Goal: Task Accomplishment & Management: Complete application form

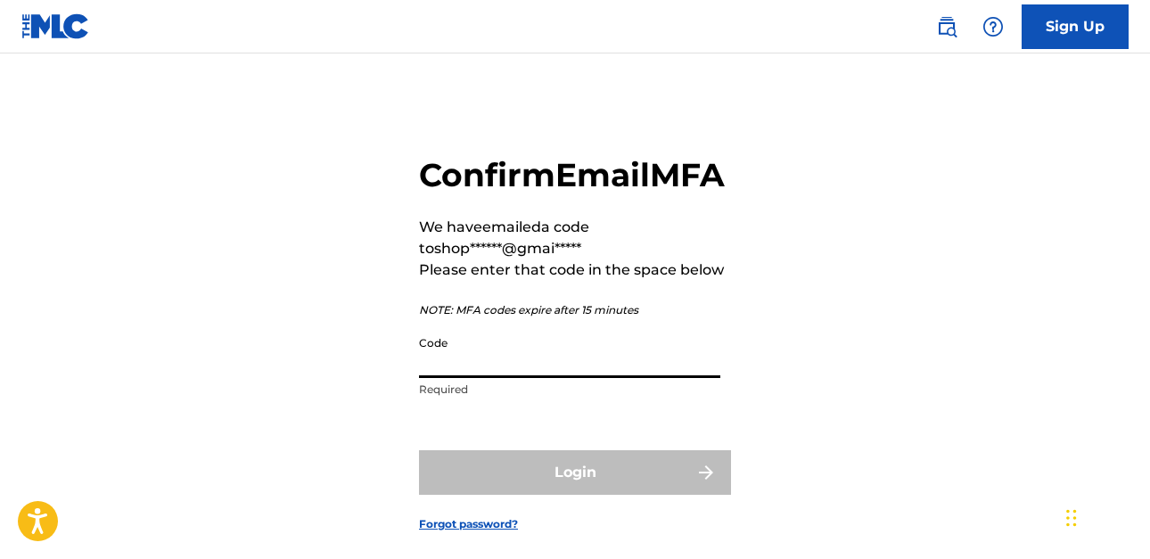
click at [643, 378] on input "Code" at bounding box center [569, 352] width 301 height 51
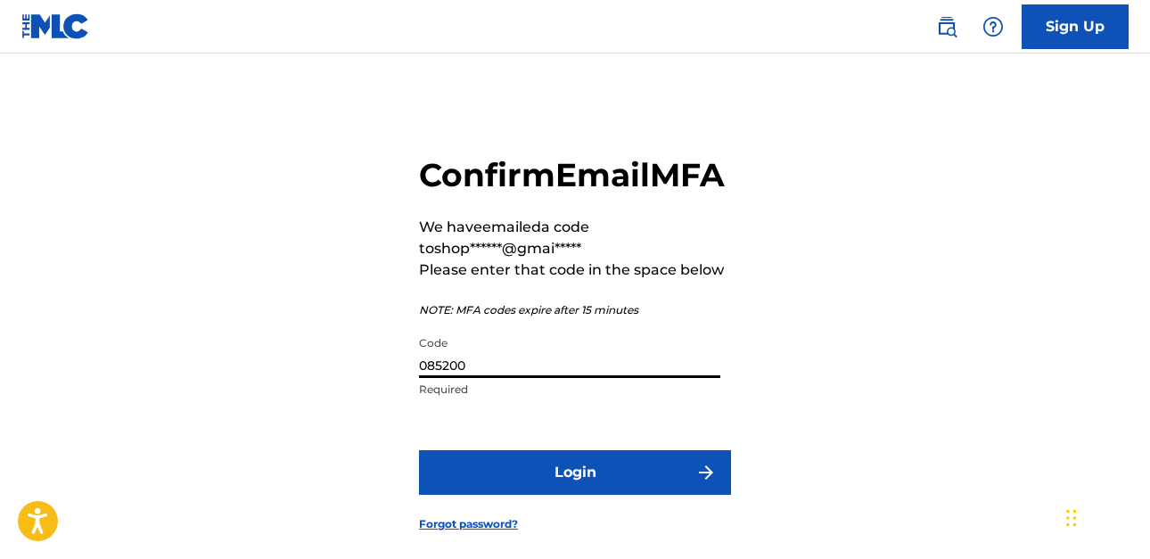
type input "085200"
click at [620, 495] on button "Login" at bounding box center [575, 472] width 312 height 45
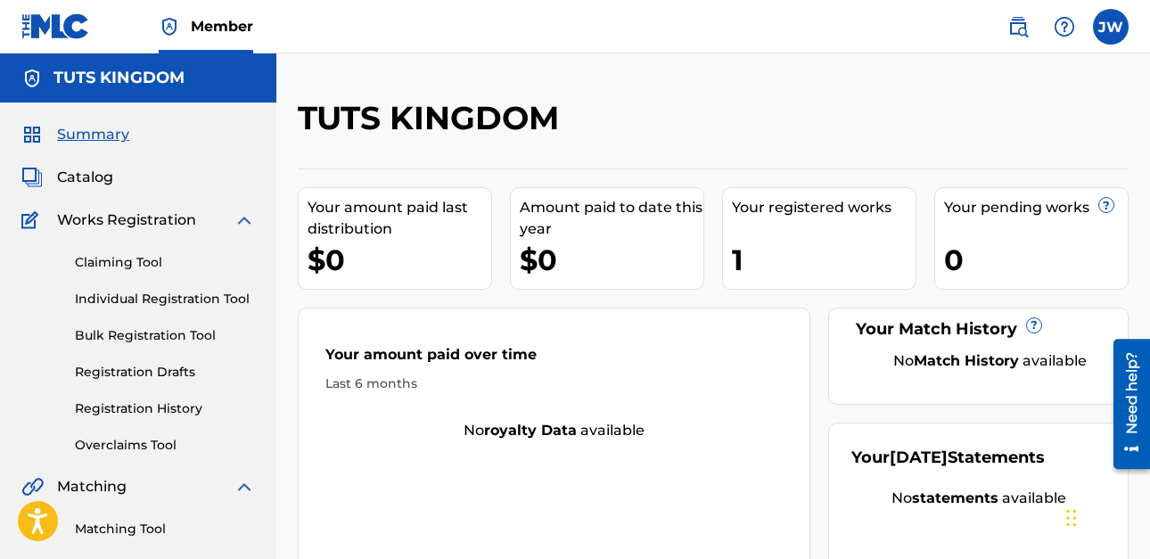
click at [244, 225] on img at bounding box center [244, 220] width 21 height 21
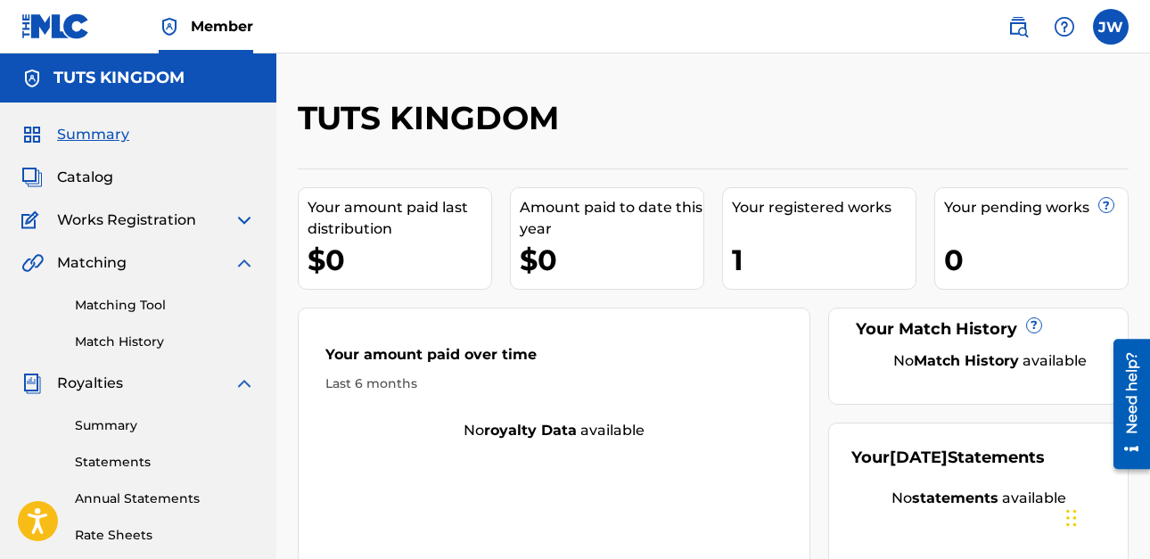
click at [244, 221] on img at bounding box center [244, 220] width 21 height 21
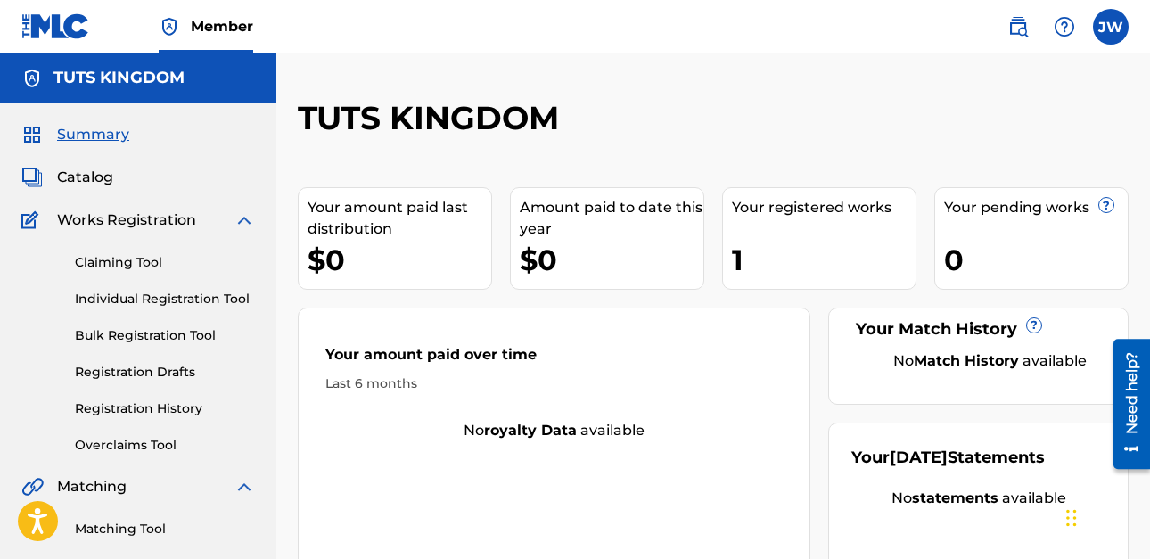
click at [241, 290] on link "Individual Registration Tool" at bounding box center [165, 299] width 180 height 19
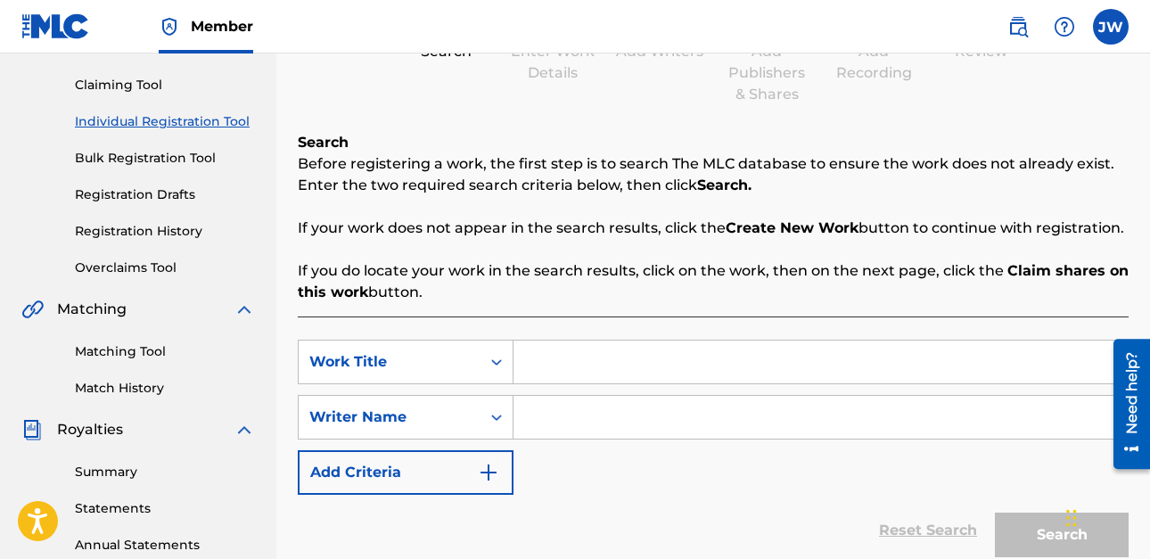
scroll to position [178, 0]
click at [539, 367] on input "Search Form" at bounding box center [821, 361] width 614 height 43
type input "Clock Is [PERSON_NAME]'"
click at [565, 415] on input "Search Form" at bounding box center [821, 416] width 614 height 43
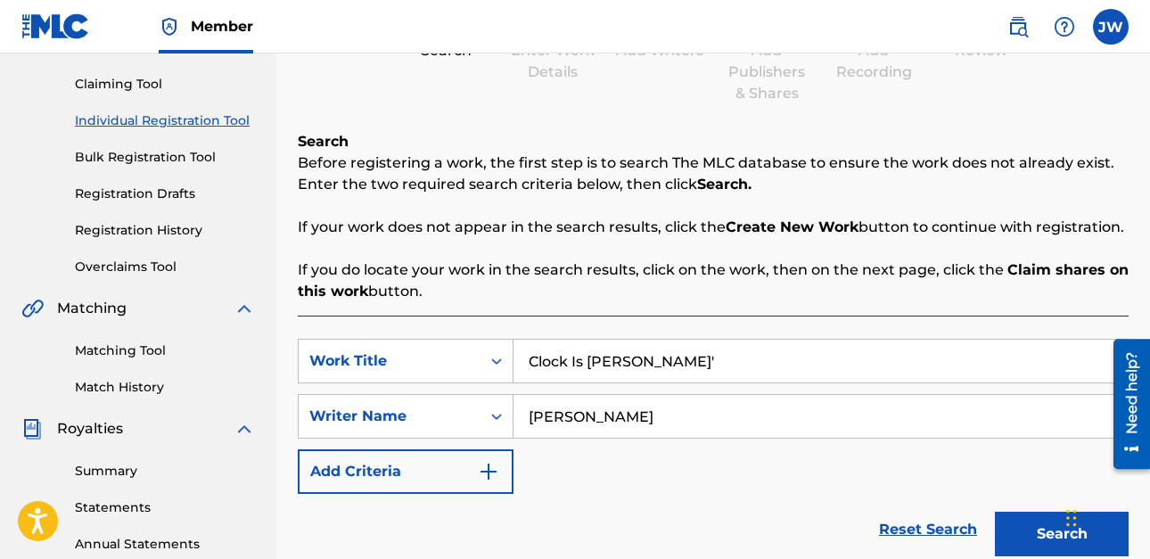
type input "[PERSON_NAME]"
click at [490, 477] on img "Search Form" at bounding box center [488, 471] width 21 height 21
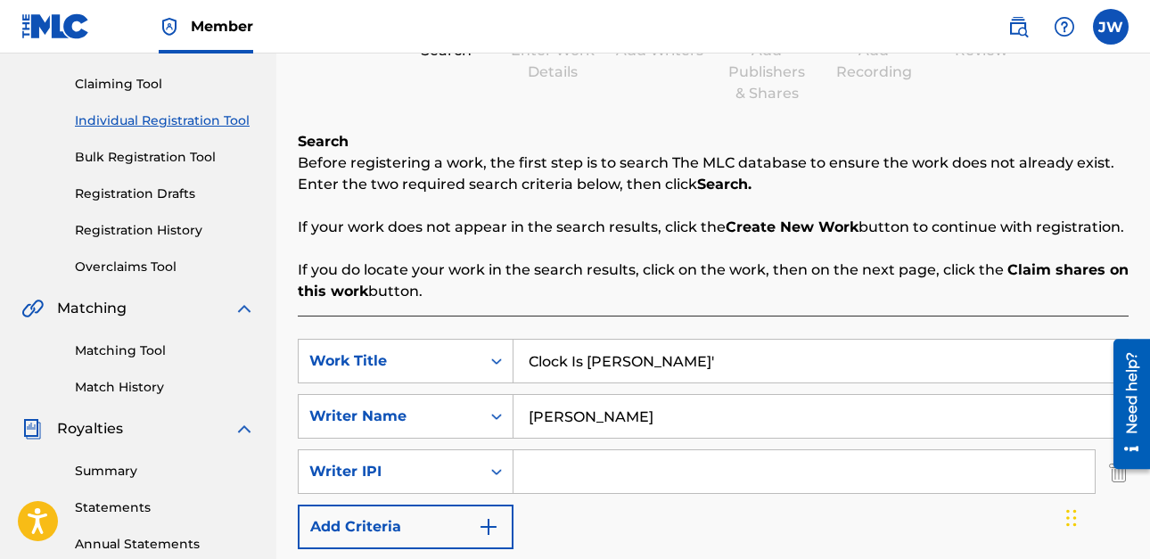
click at [537, 473] on input "Search Form" at bounding box center [804, 471] width 581 height 43
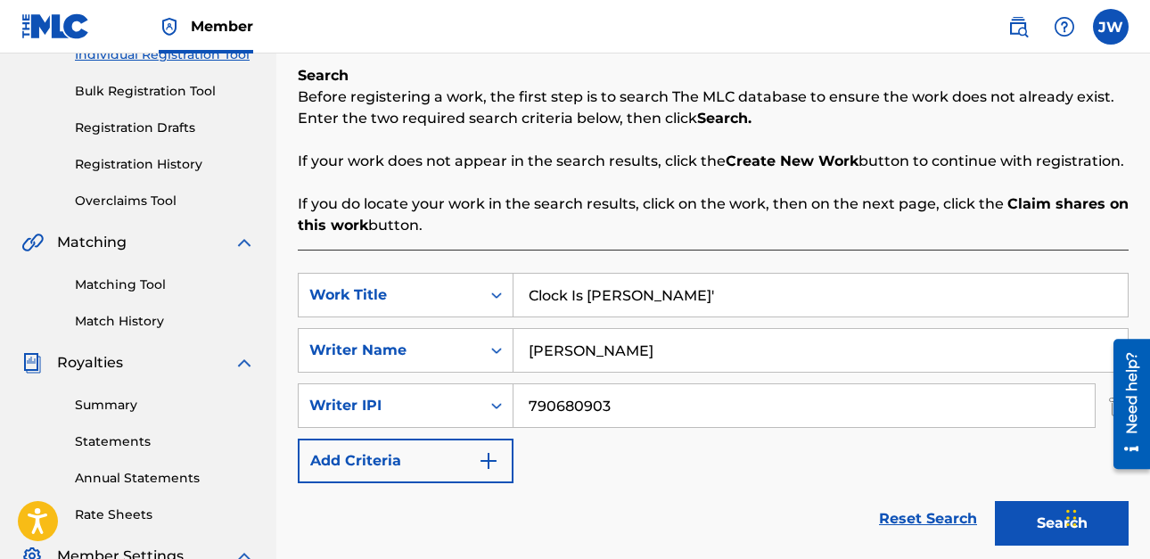
scroll to position [357, 0]
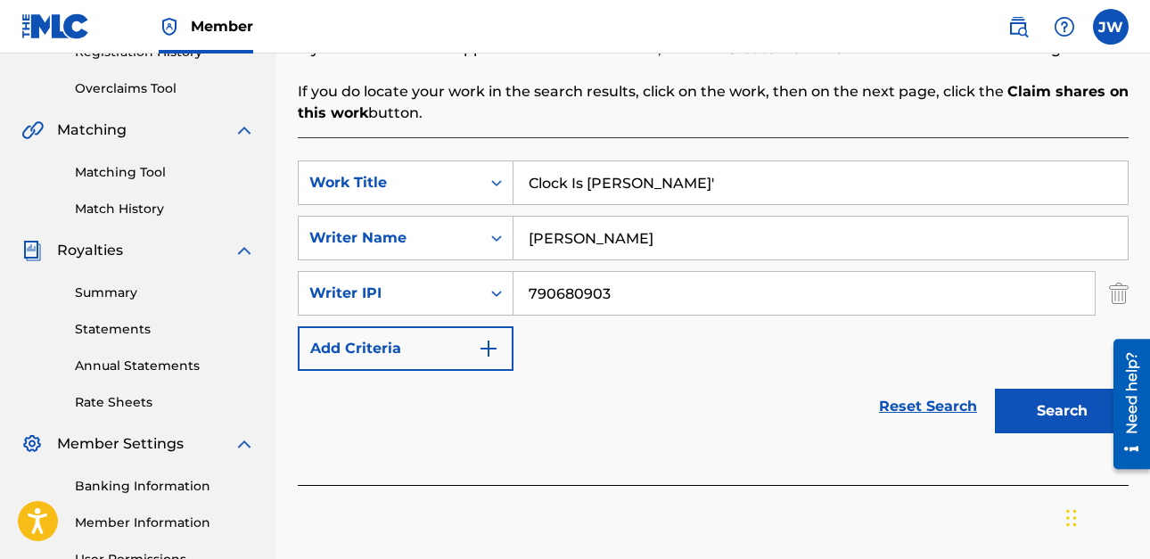
type input "790680903"
click at [497, 350] on img "Search Form" at bounding box center [488, 348] width 21 height 21
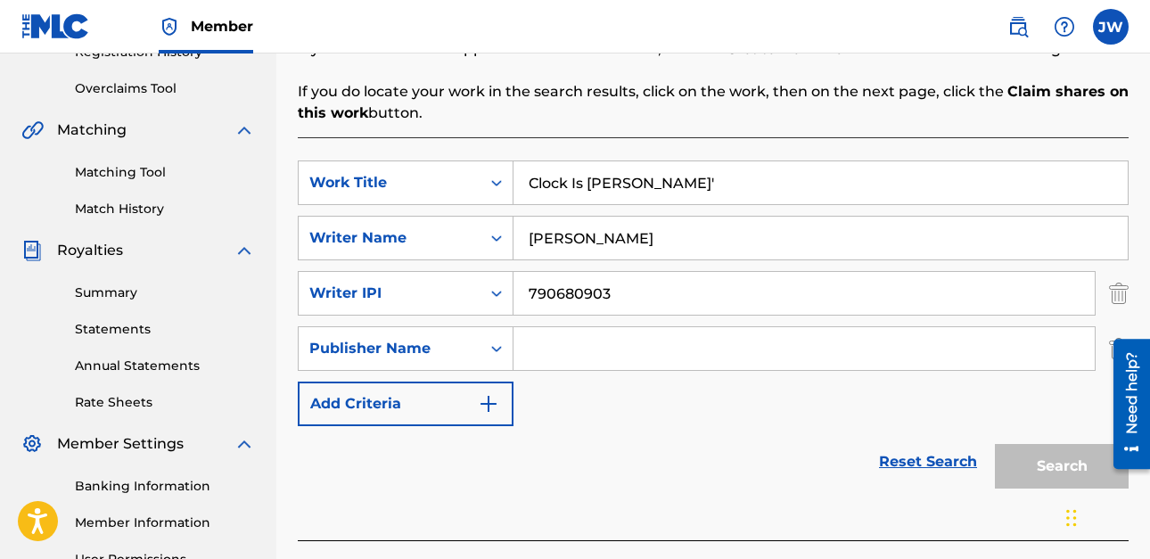
click at [560, 349] on input "Search Form" at bounding box center [804, 348] width 581 height 43
click at [600, 319] on div "SearchWithCriteriaa03f4201-fa53-4cf9-bef1-54dd7cc0bd24 Work Title Clock Is Tick…" at bounding box center [713, 293] width 831 height 266
click at [612, 355] on input "Tuts" at bounding box center [804, 348] width 581 height 43
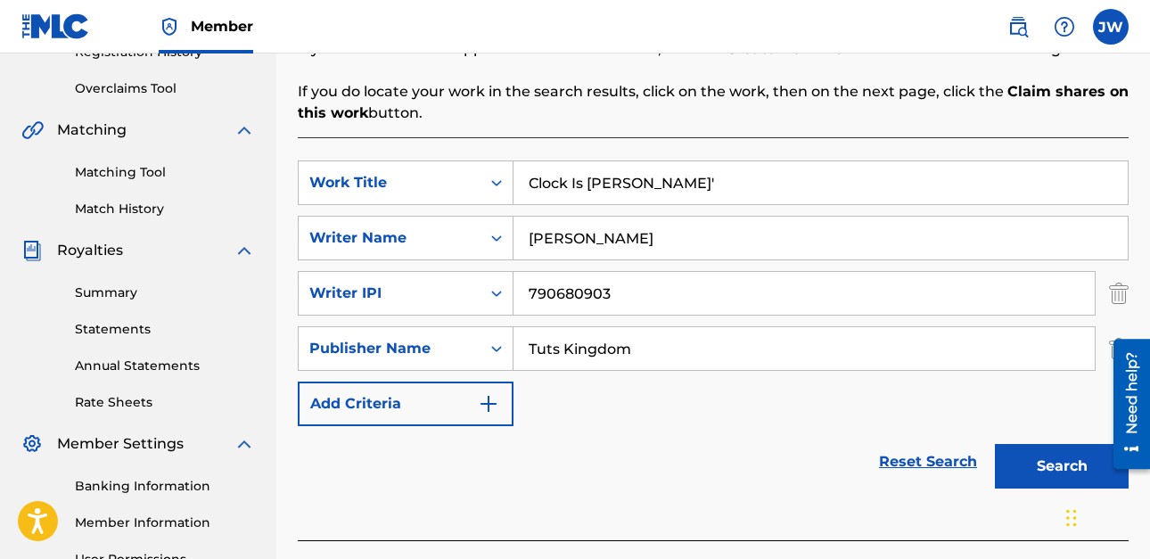
type input "Tuts Kingdom"
click at [495, 404] on img "Search Form" at bounding box center [488, 403] width 21 height 21
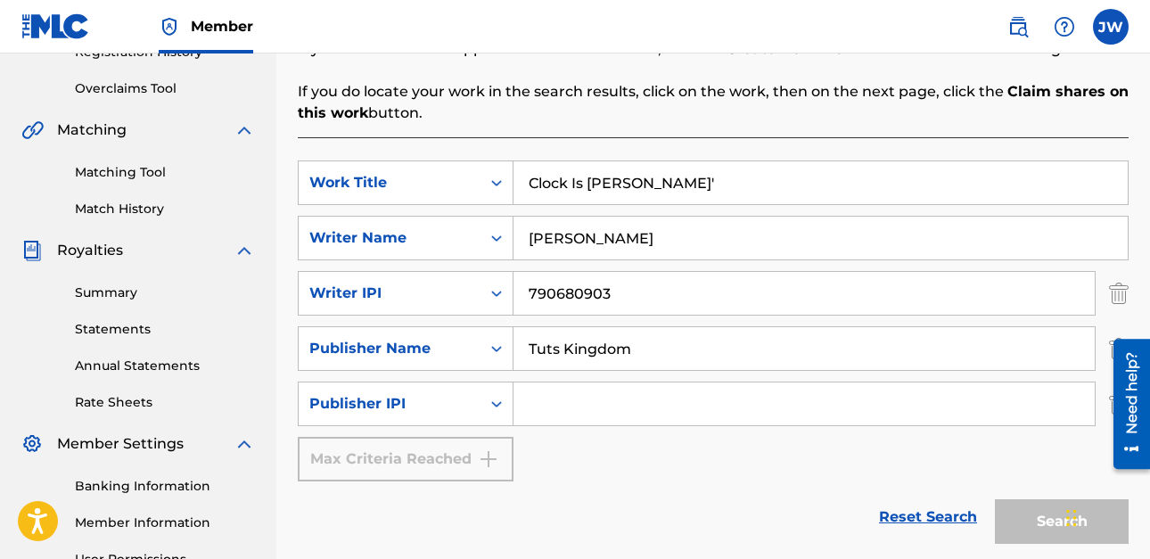
click at [563, 396] on input "Search Form" at bounding box center [804, 403] width 581 height 43
drag, startPoint x: 615, startPoint y: 296, endPoint x: 526, endPoint y: 290, distance: 89.4
click at [519, 290] on input "790680903" at bounding box center [804, 293] width 581 height 43
click at [569, 403] on input "Search Form" at bounding box center [804, 403] width 581 height 43
paste input "790680903"
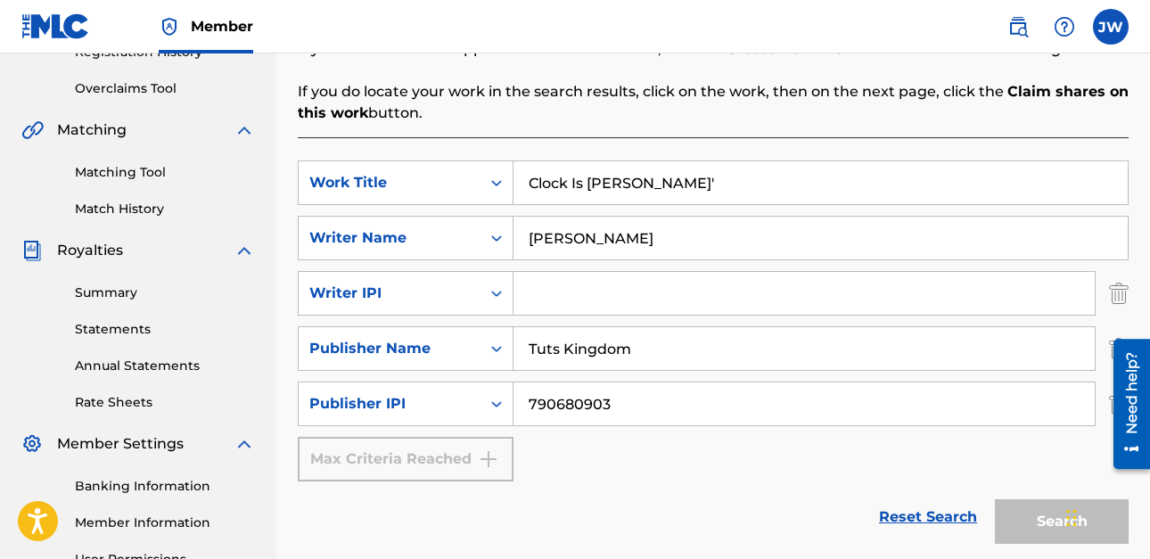
type input "790680903"
click at [548, 293] on input "Search Form" at bounding box center [804, 293] width 581 height 43
drag, startPoint x: 548, startPoint y: 295, endPoint x: 561, endPoint y: 290, distance: 13.6
click at [549, 295] on input "Search Form" at bounding box center [804, 293] width 581 height 43
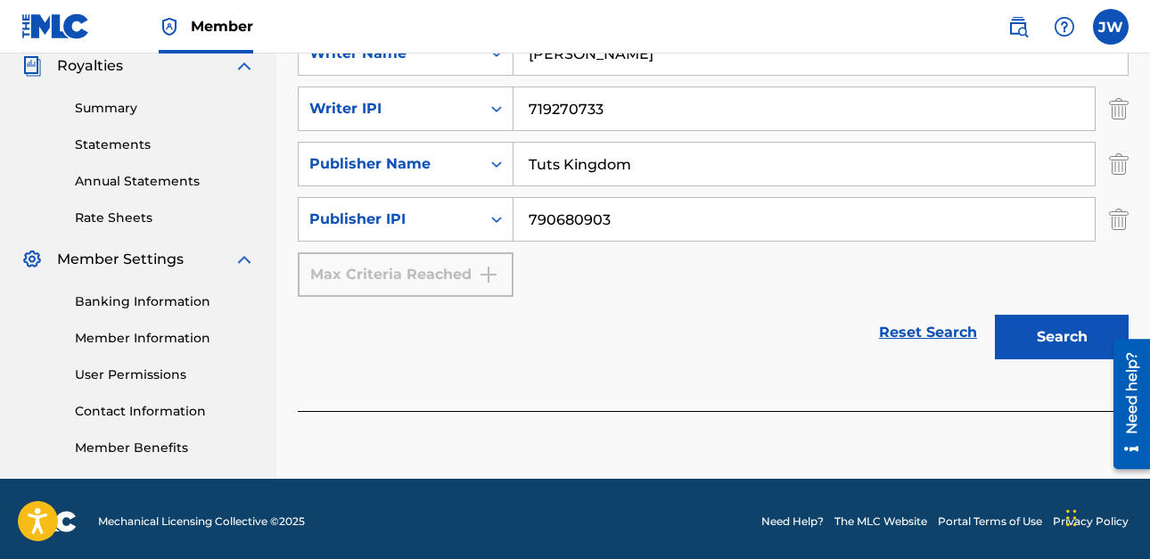
scroll to position [547, 0]
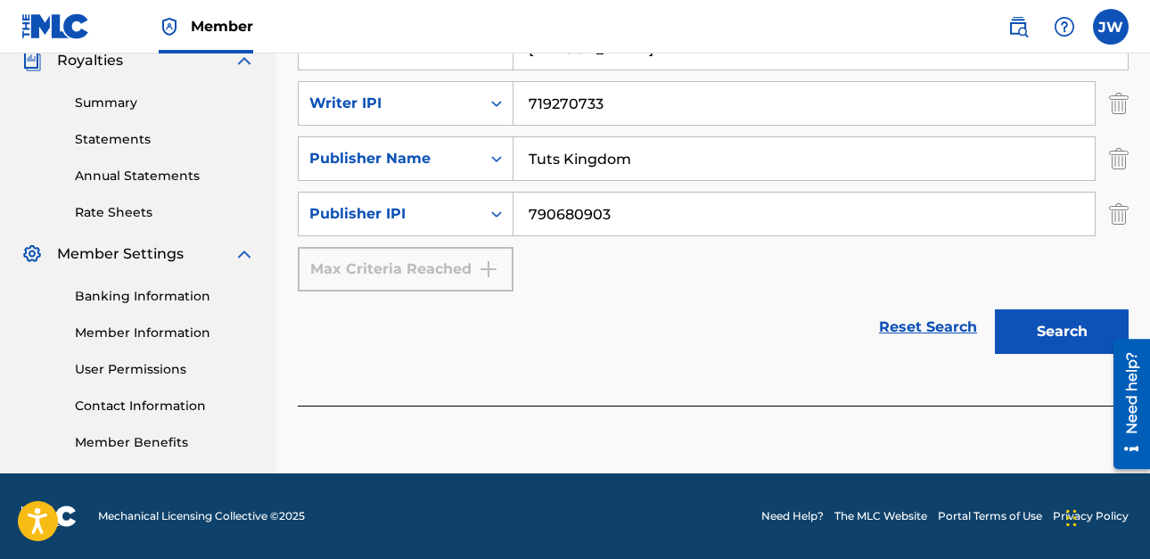
type input "719270733"
click at [1038, 344] on button "Search" at bounding box center [1062, 331] width 134 height 45
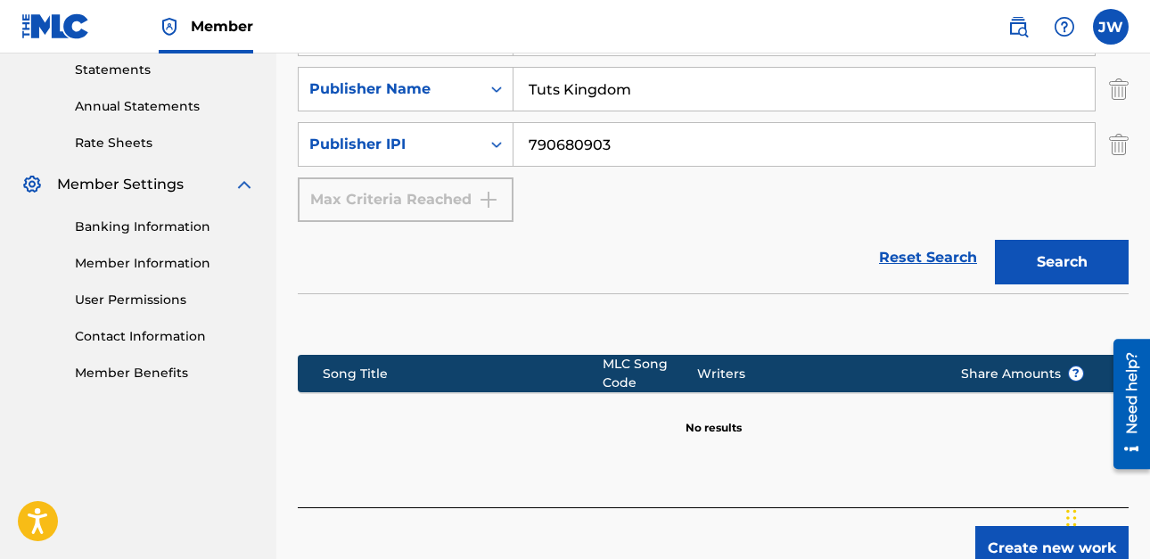
scroll to position [713, 0]
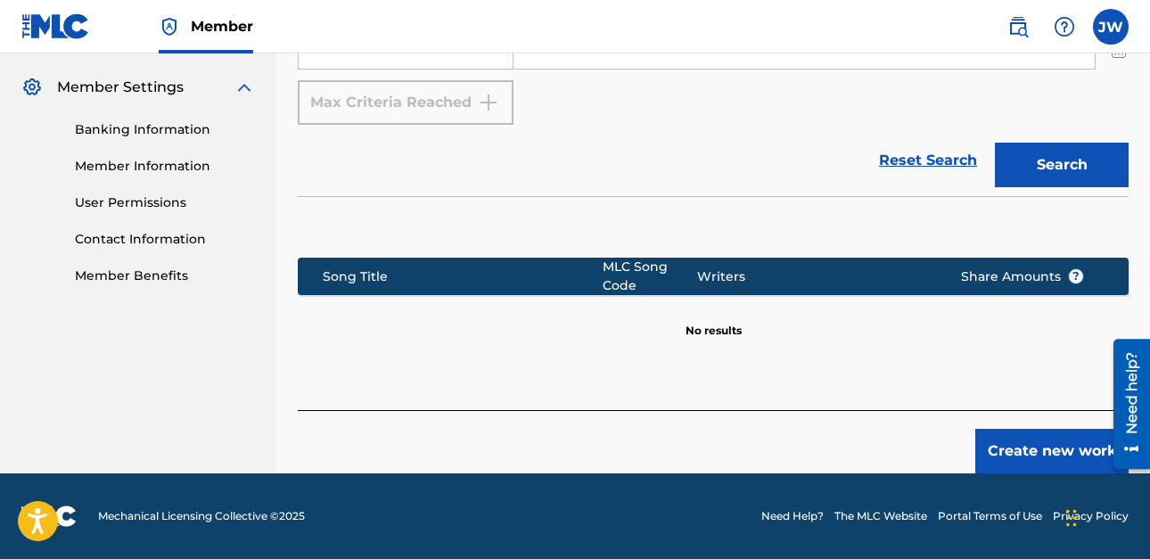
click at [1057, 452] on button "Create new work" at bounding box center [1051, 451] width 153 height 45
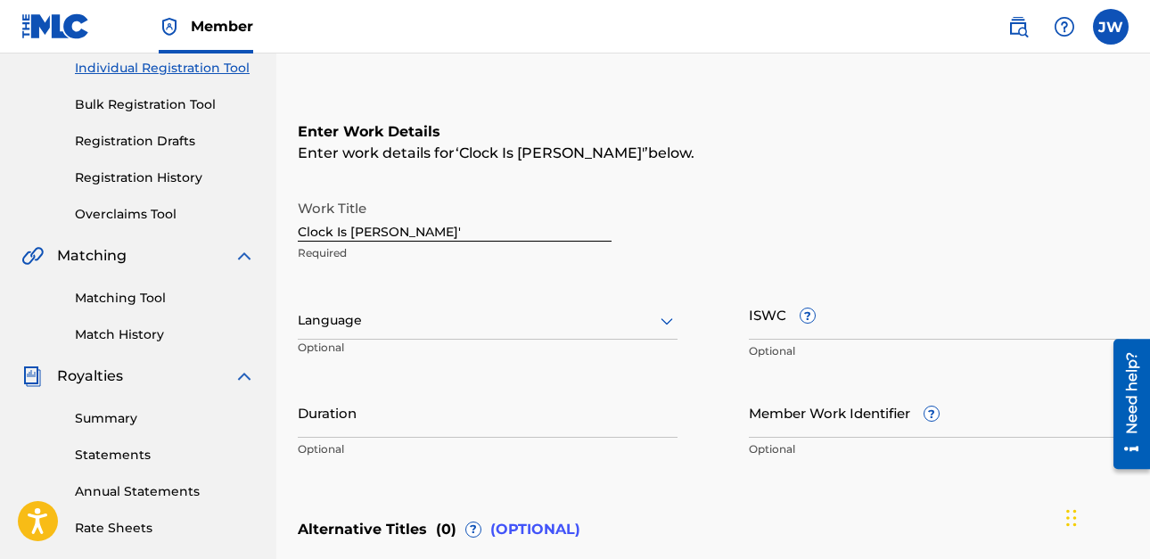
scroll to position [201, 0]
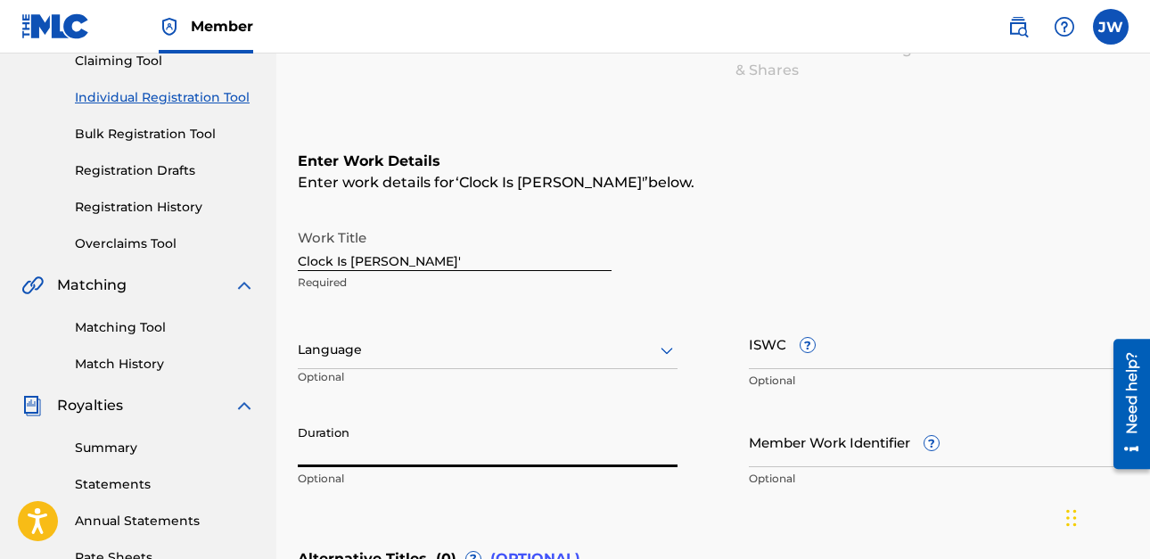
click at [477, 450] on input "Duration" at bounding box center [488, 441] width 380 height 51
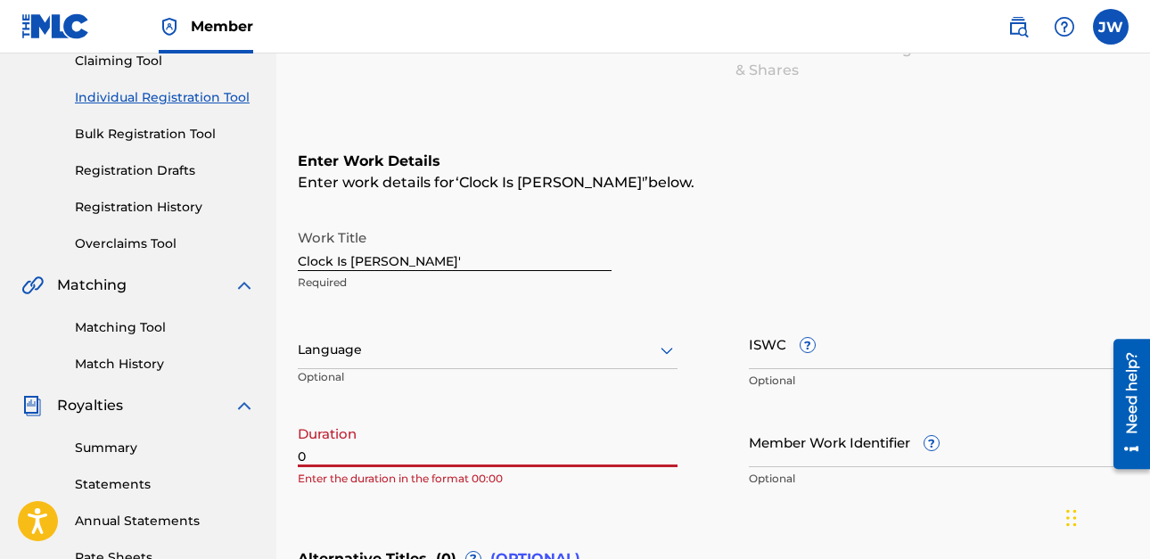
click at [472, 448] on input "0" at bounding box center [488, 441] width 380 height 51
click at [304, 456] on input "0:0:24" at bounding box center [488, 441] width 380 height 51
click at [377, 453] on input "00:00:24" at bounding box center [488, 441] width 380 height 51
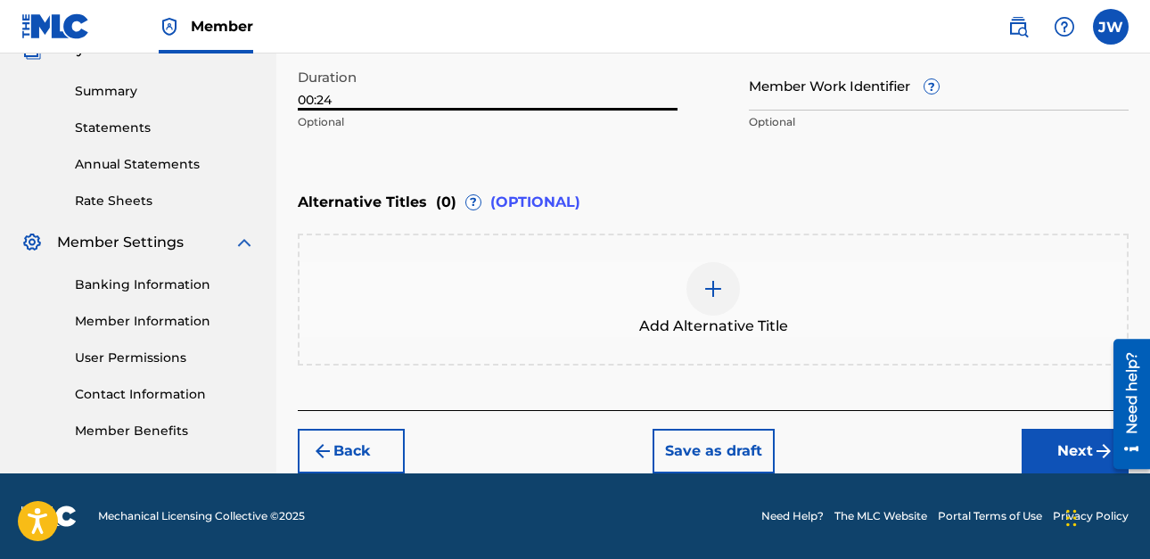
scroll to position [469, 0]
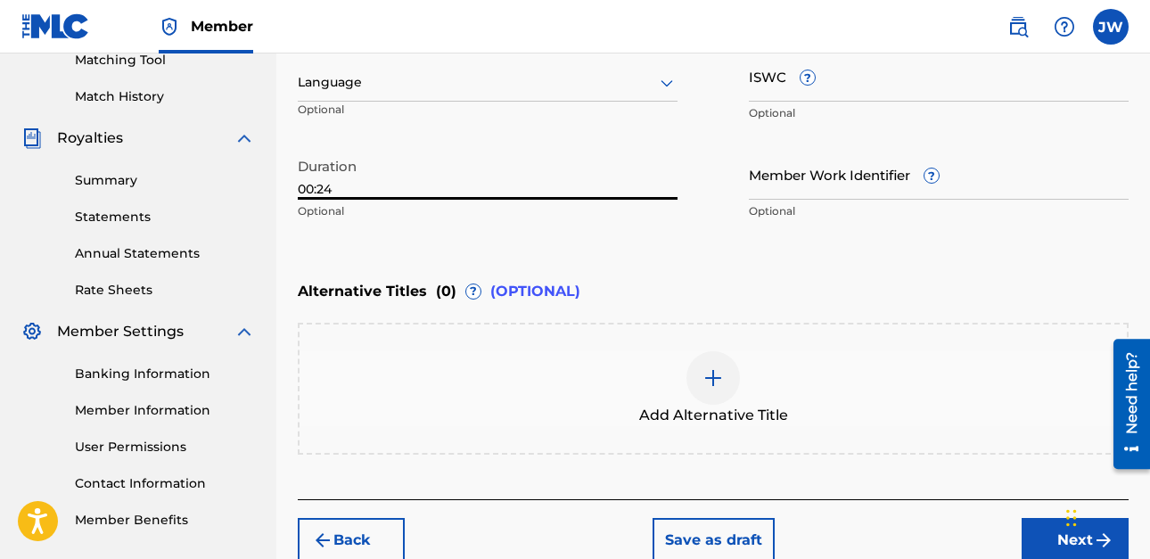
type input "00:24"
click at [1054, 547] on button "Next" at bounding box center [1075, 540] width 107 height 45
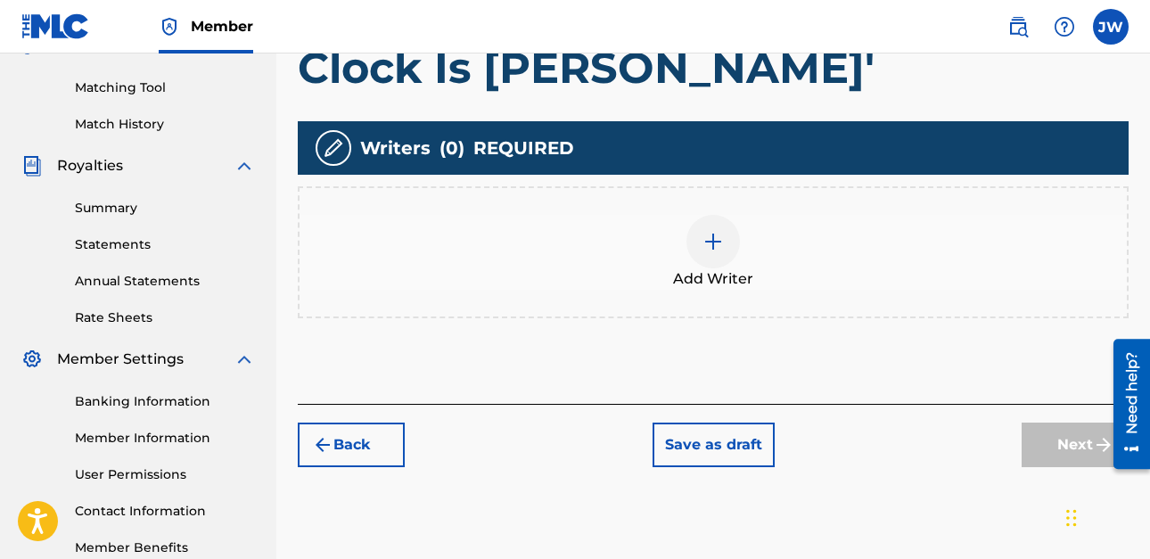
scroll to position [526, 0]
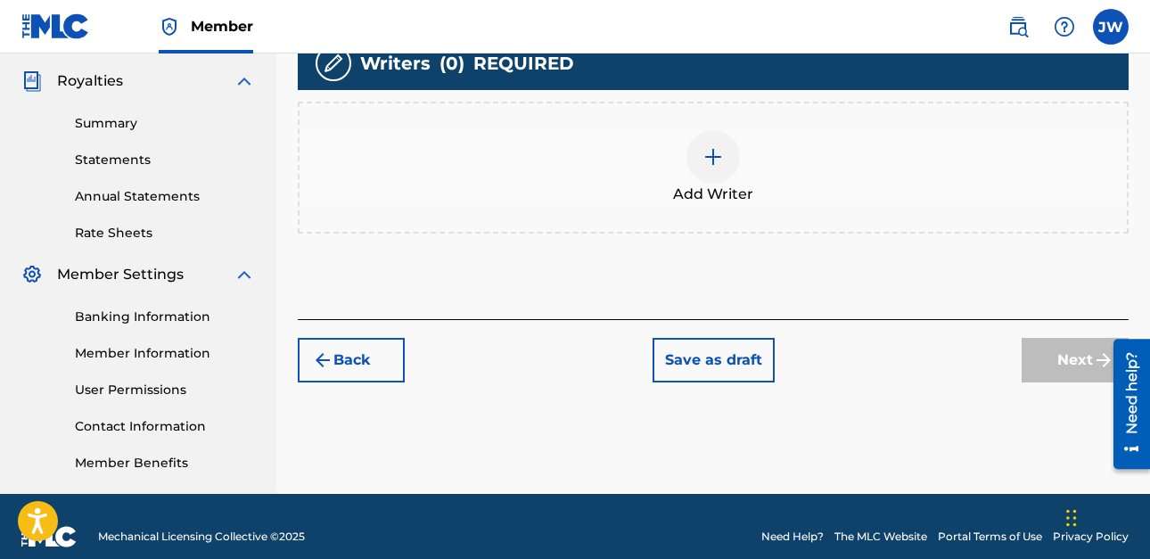
click at [723, 184] on span "Add Writer" at bounding box center [713, 194] width 80 height 21
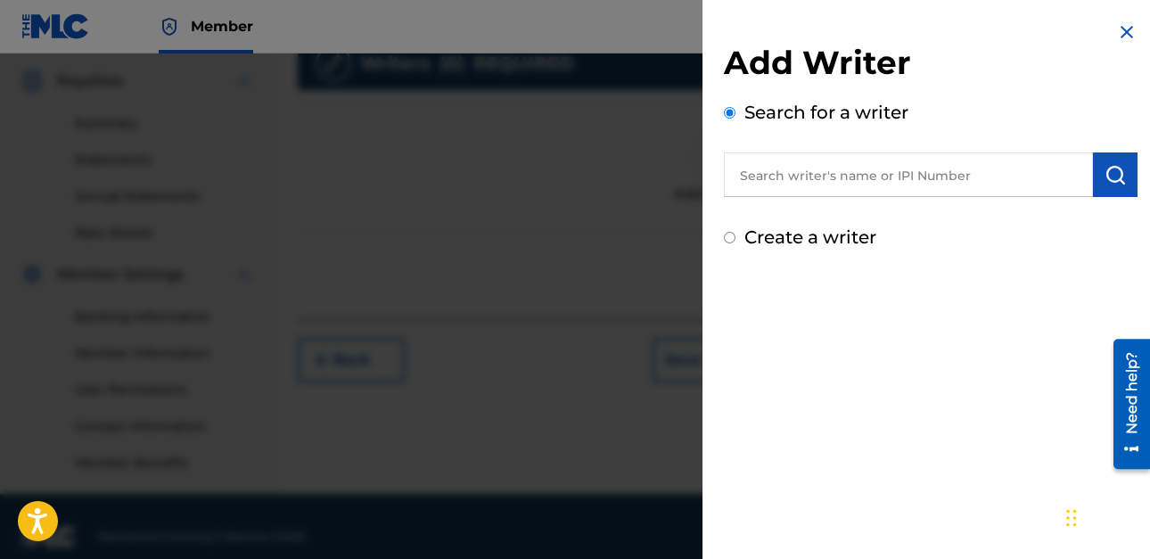
click at [900, 173] on input "text" at bounding box center [908, 174] width 369 height 45
type input "719270733"
click at [1113, 167] on img "submit" at bounding box center [1115, 174] width 21 height 21
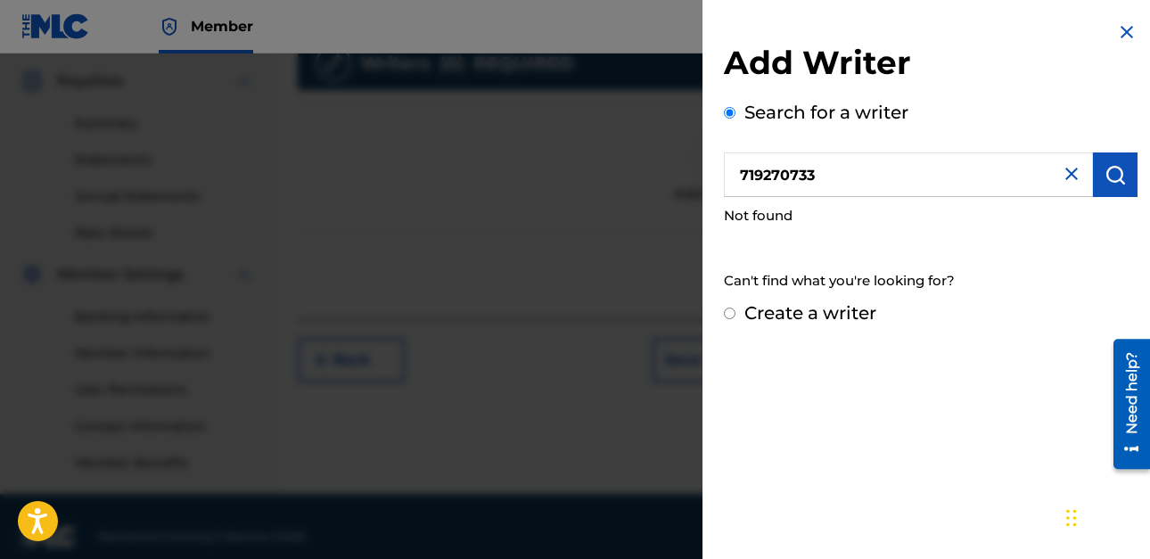
click at [728, 310] on input "Create a writer" at bounding box center [730, 314] width 12 height 12
radio input "false"
radio input "true"
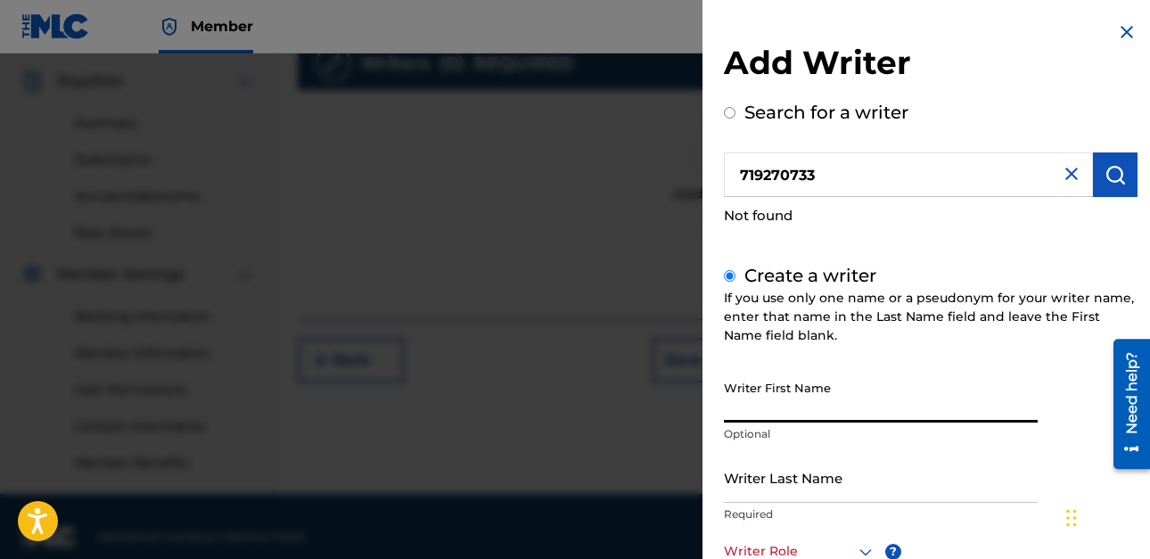
click at [796, 397] on input "Writer First Name" at bounding box center [881, 397] width 314 height 51
type input "[PERSON_NAME]"
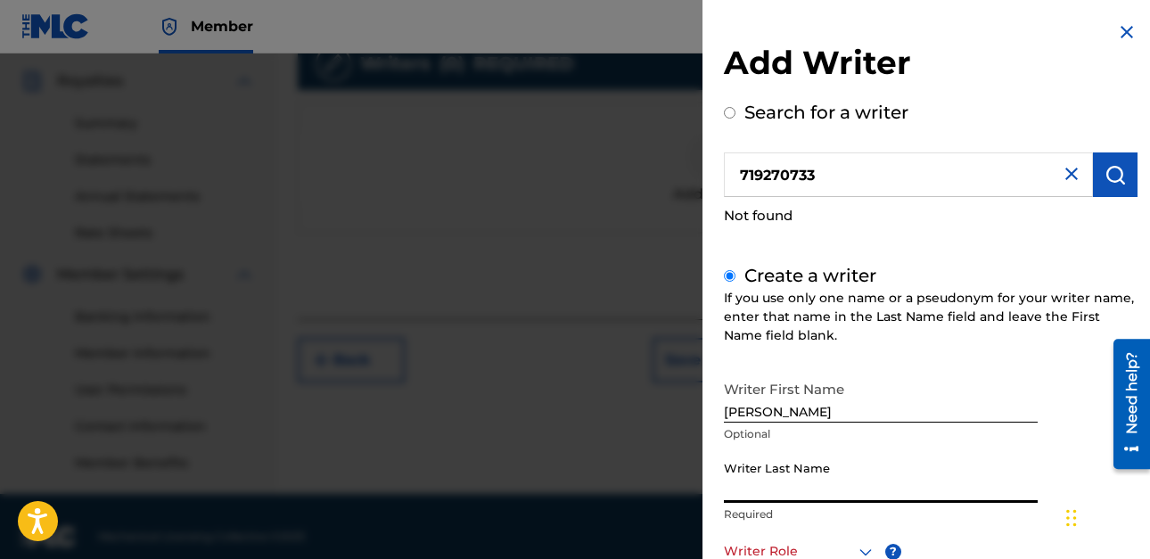
click at [828, 480] on input "Writer Last Name" at bounding box center [881, 477] width 314 height 51
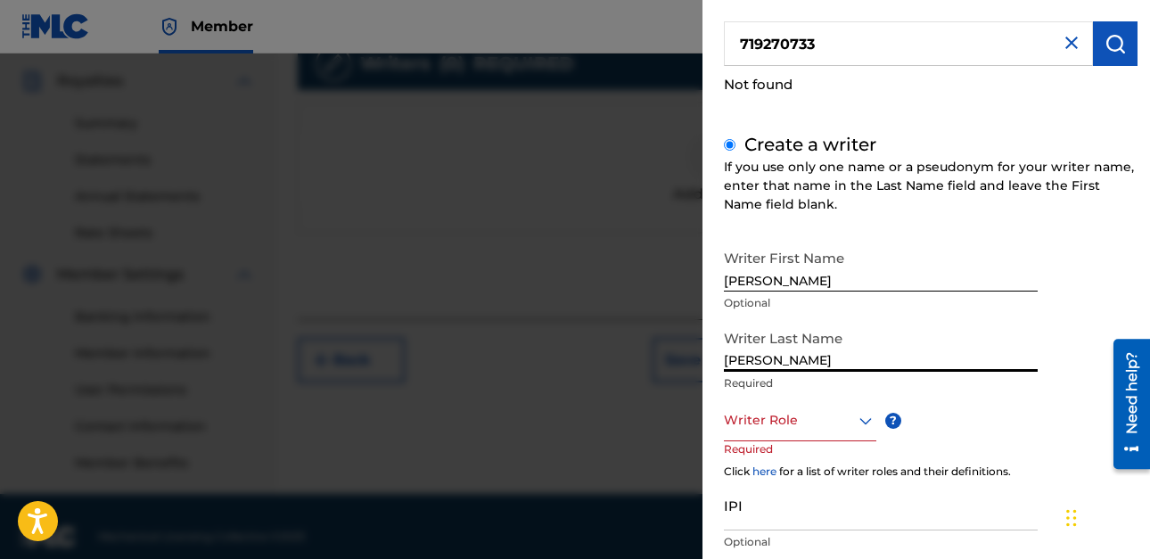
scroll to position [178, 0]
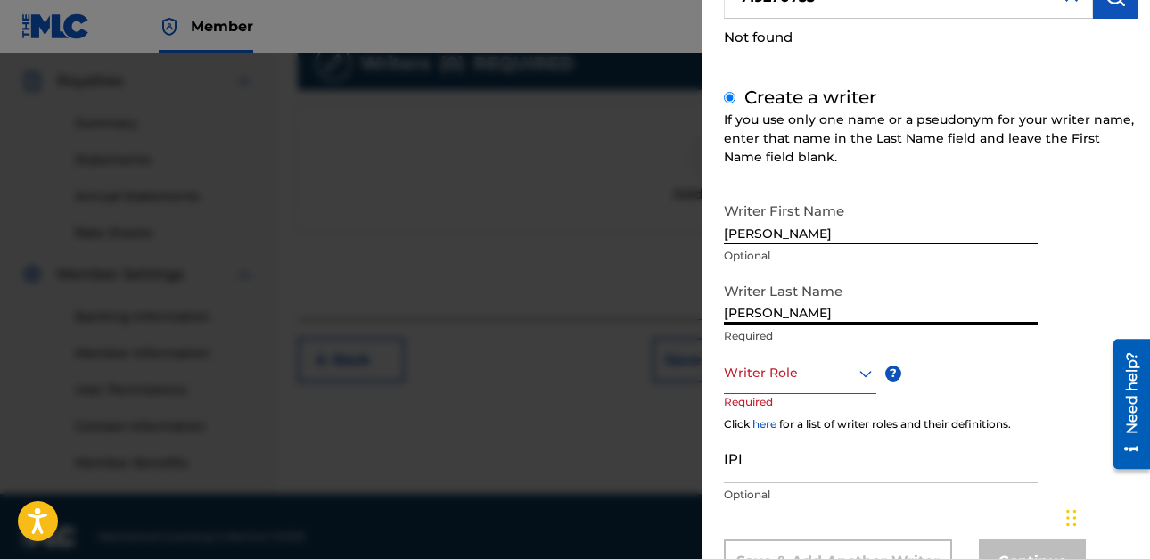
type input "[PERSON_NAME]"
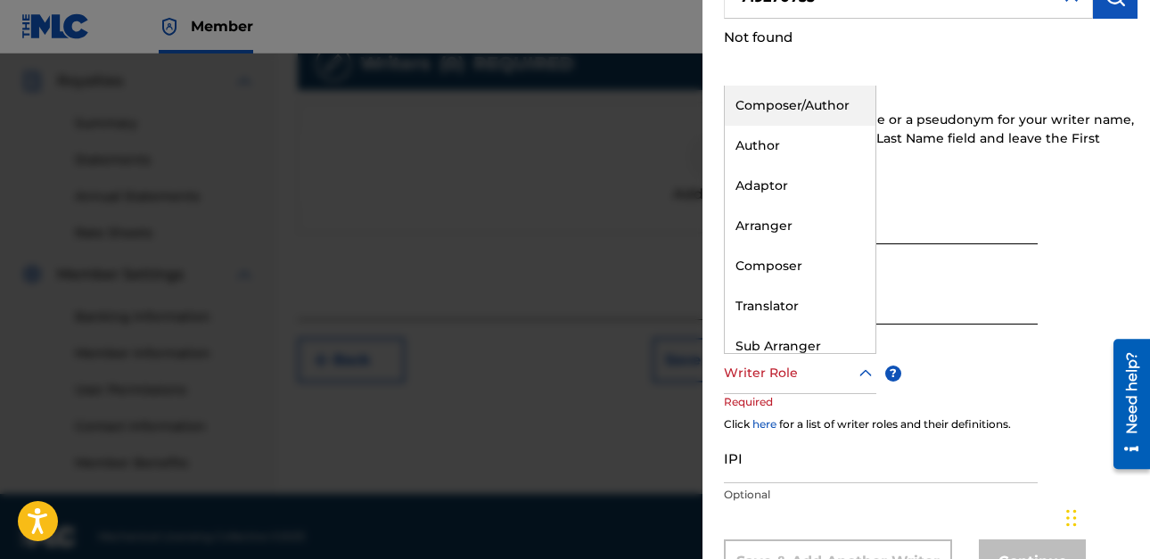
click at [864, 377] on icon at bounding box center [865, 373] width 21 height 21
click at [799, 106] on div "Composer/Author" at bounding box center [800, 106] width 151 height 40
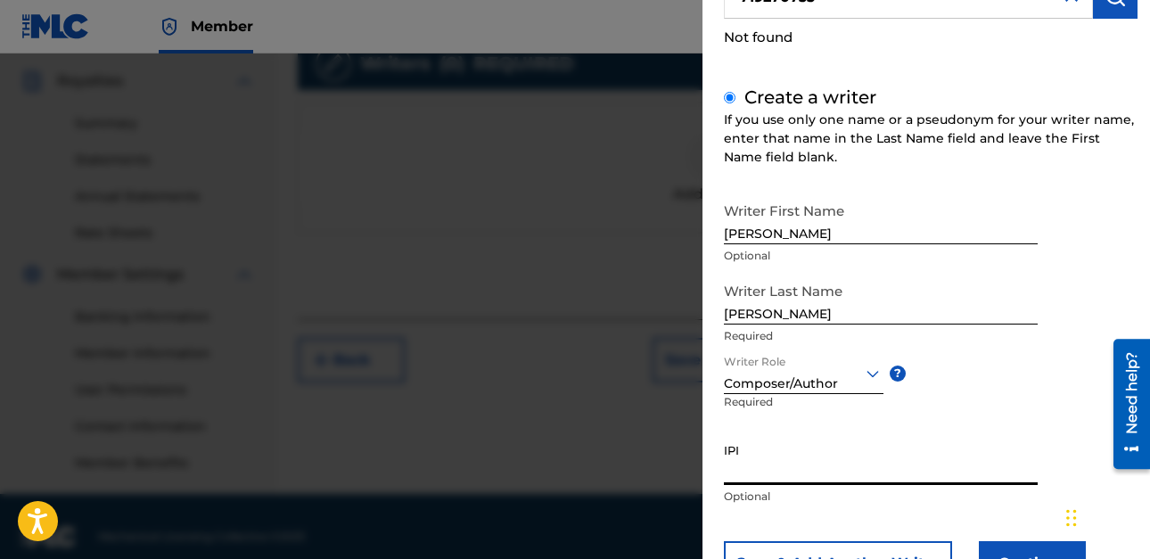
click at [784, 461] on input "IPI" at bounding box center [881, 459] width 314 height 51
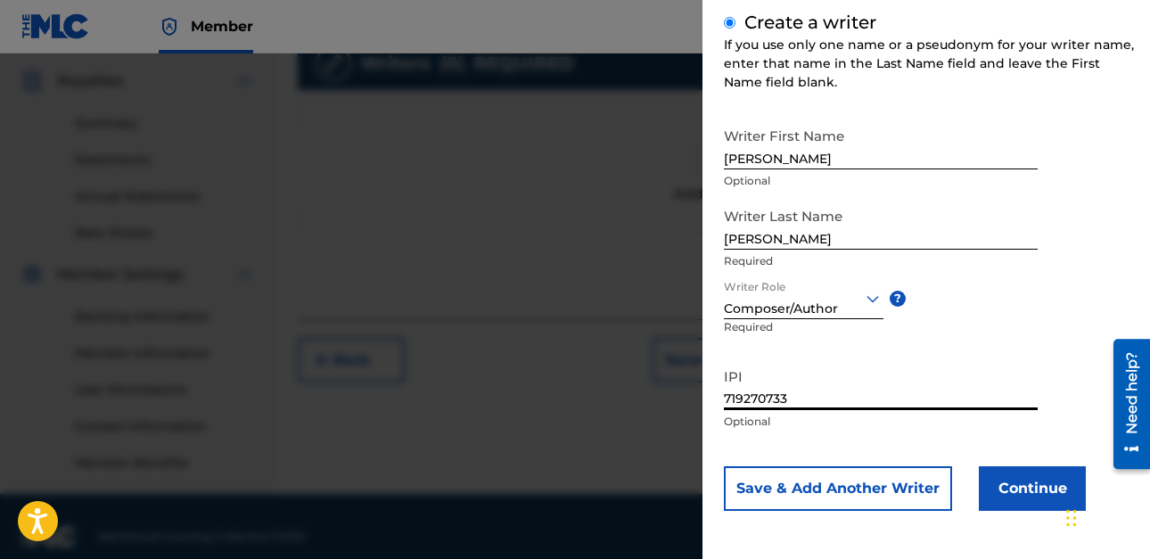
type input "719270733"
click at [1003, 478] on button "Continue" at bounding box center [1032, 488] width 107 height 45
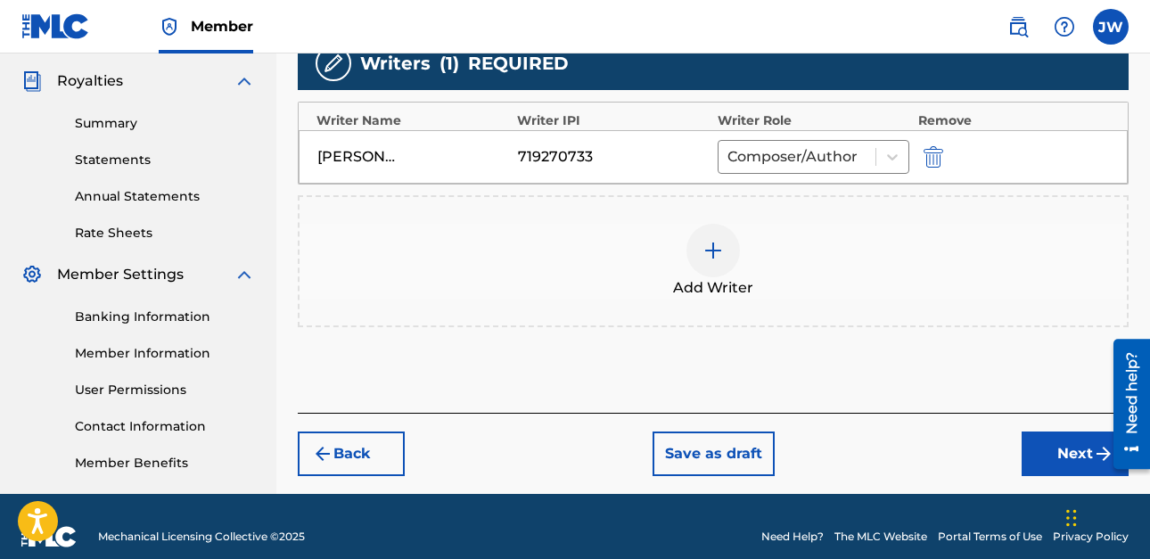
click at [1064, 443] on button "Next" at bounding box center [1075, 454] width 107 height 45
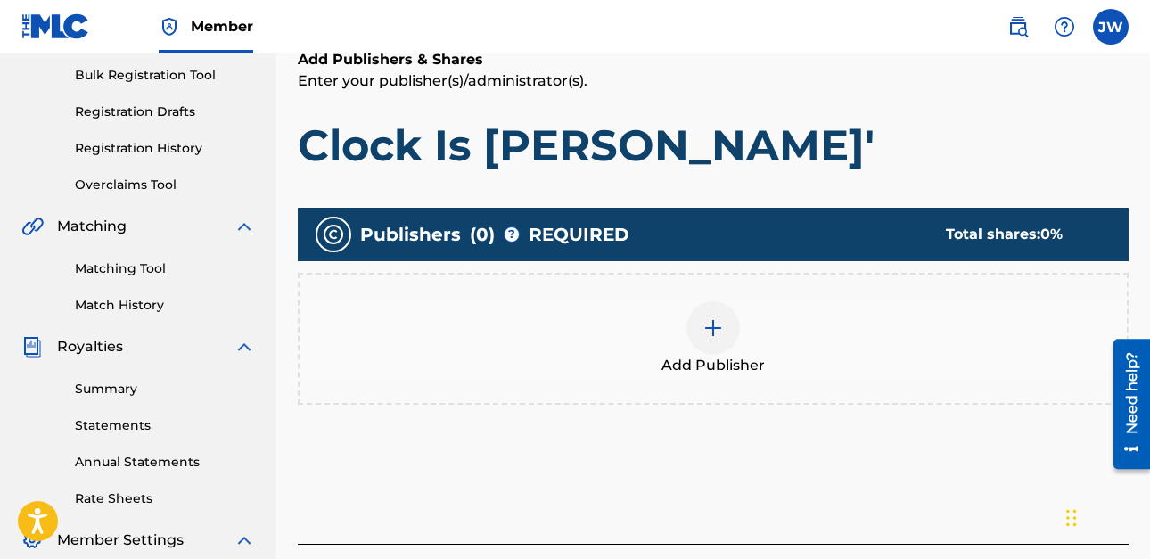
scroll to position [259, 0]
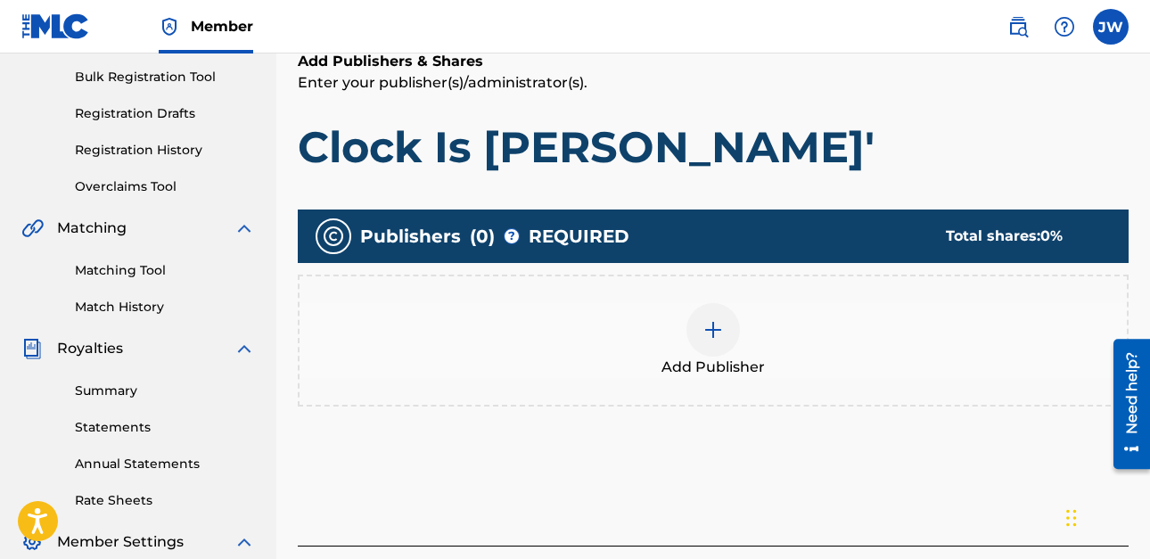
click at [710, 347] on div at bounding box center [712, 329] width 53 height 53
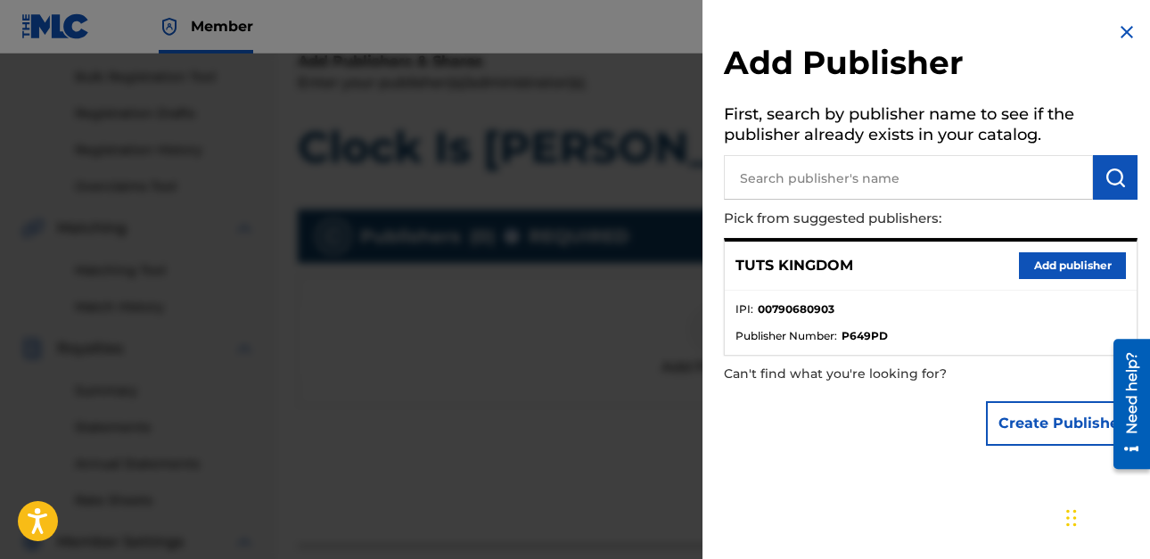
click at [884, 182] on input "text" at bounding box center [908, 177] width 369 height 45
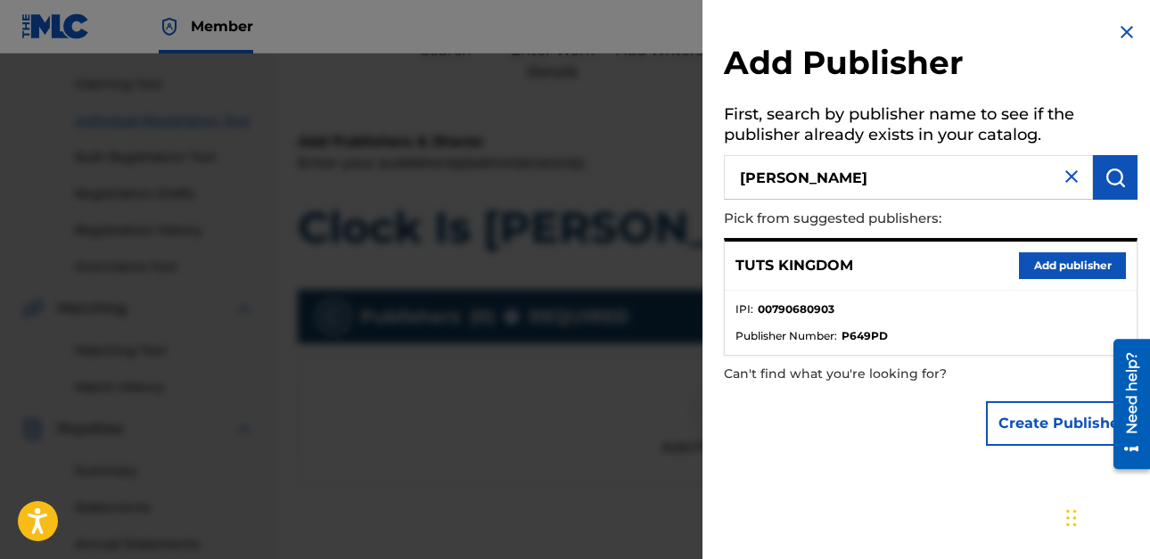
scroll to position [169, 0]
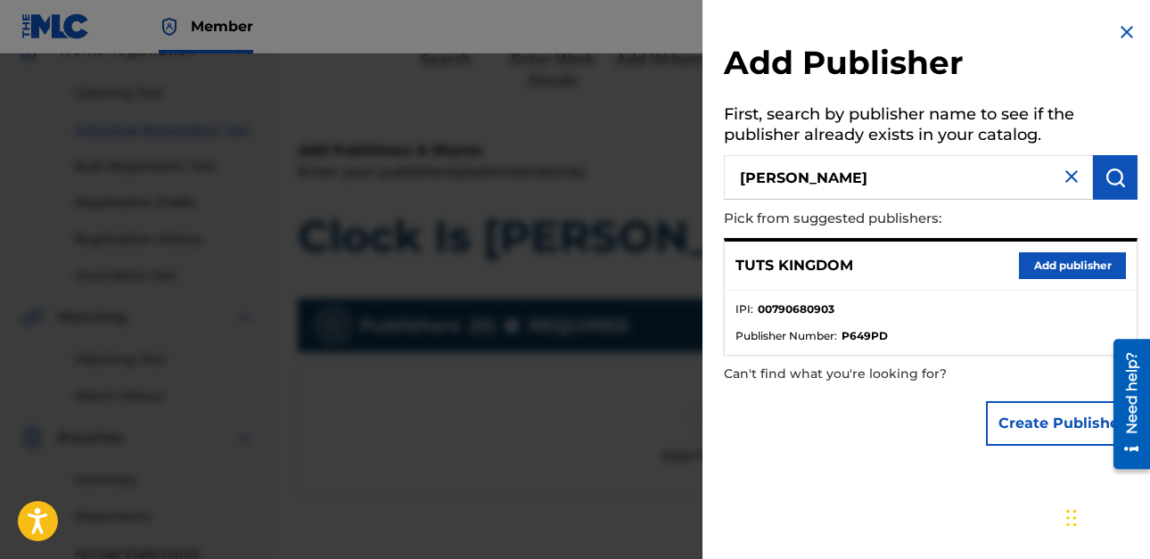
type input "[PERSON_NAME]"
click at [1105, 170] on img "submit" at bounding box center [1115, 177] width 21 height 21
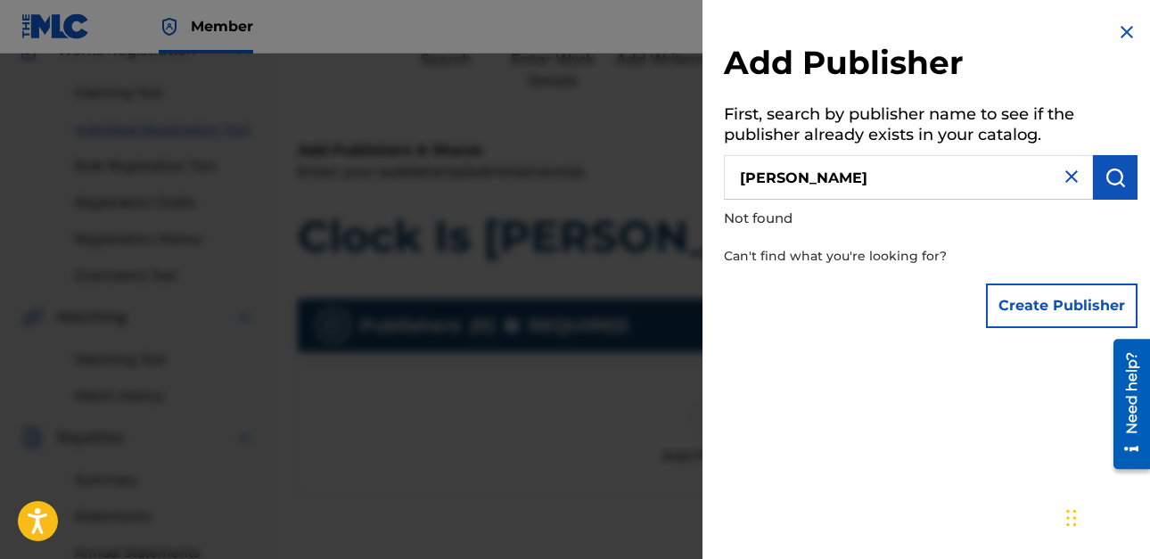
click at [1066, 311] on button "Create Publisher" at bounding box center [1062, 306] width 152 height 45
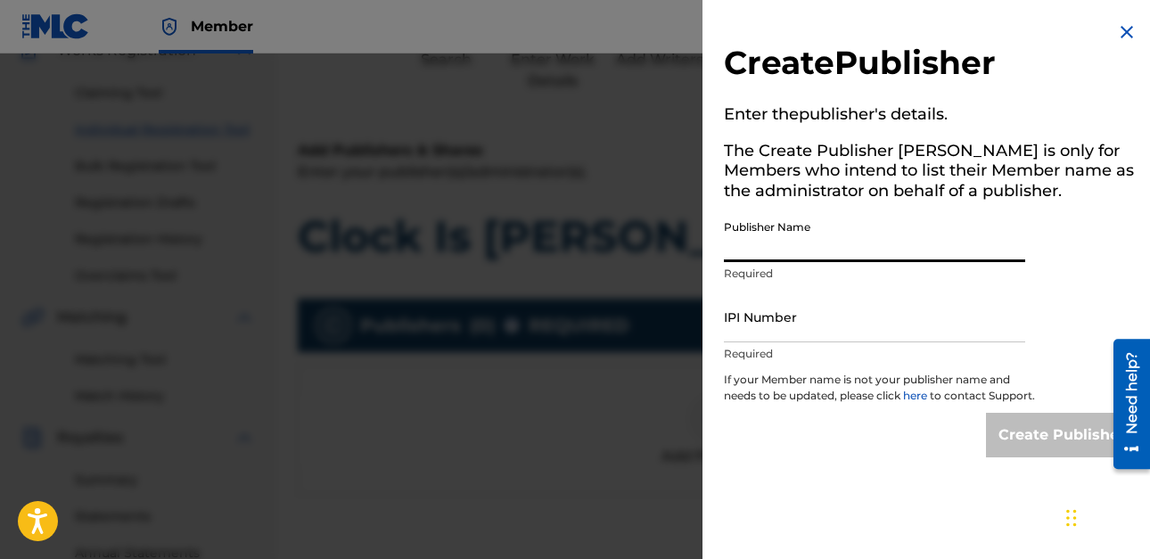
click at [842, 235] on input "Publisher Name" at bounding box center [874, 236] width 301 height 51
click at [850, 238] on input "Publisher Name" at bounding box center [874, 236] width 301 height 51
type input "Tuts Kingdom"
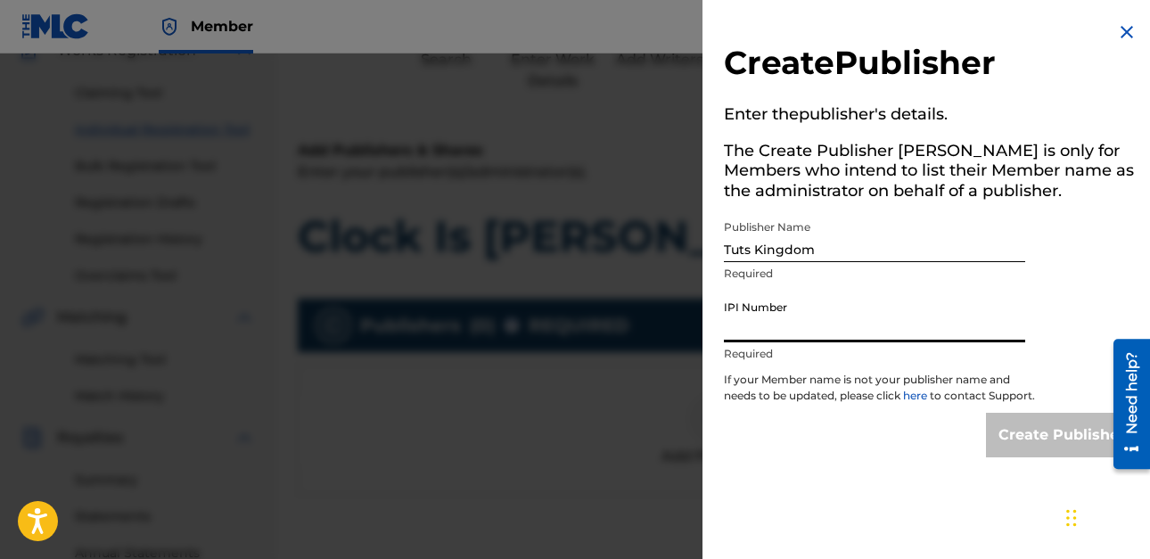
click at [799, 322] on input "IPI Number" at bounding box center [874, 317] width 301 height 51
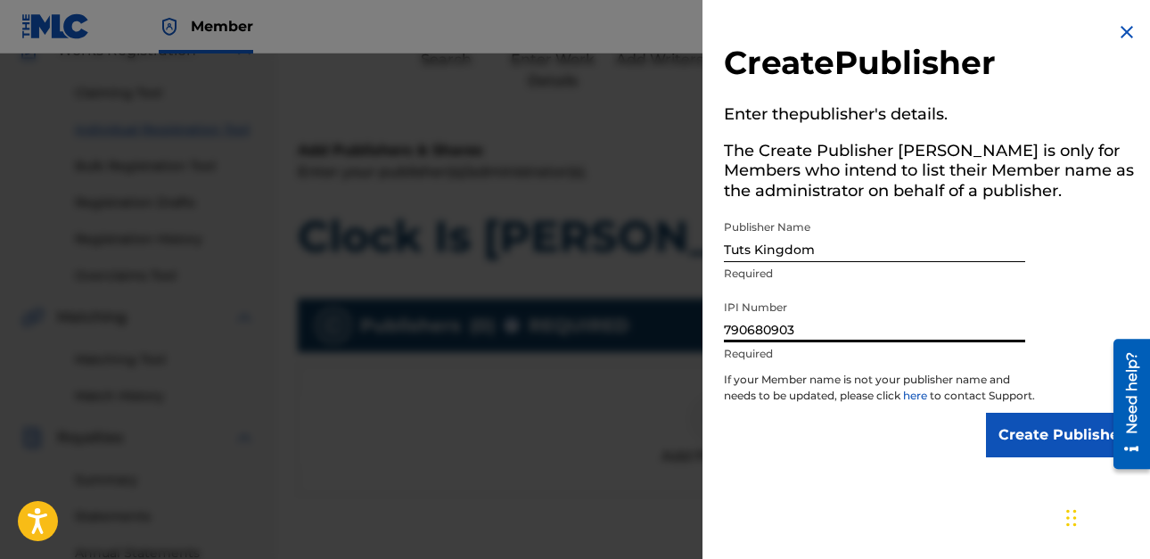
type input "790680903"
click at [1064, 450] on input "Create Publisher" at bounding box center [1062, 435] width 152 height 45
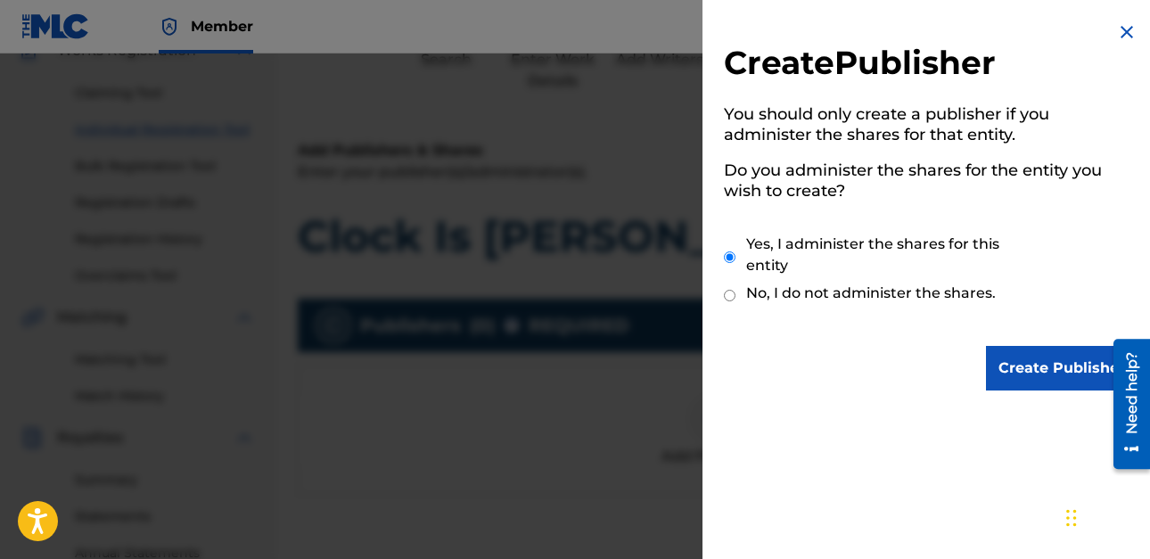
click at [1040, 358] on input "Create Publisher" at bounding box center [1062, 368] width 152 height 45
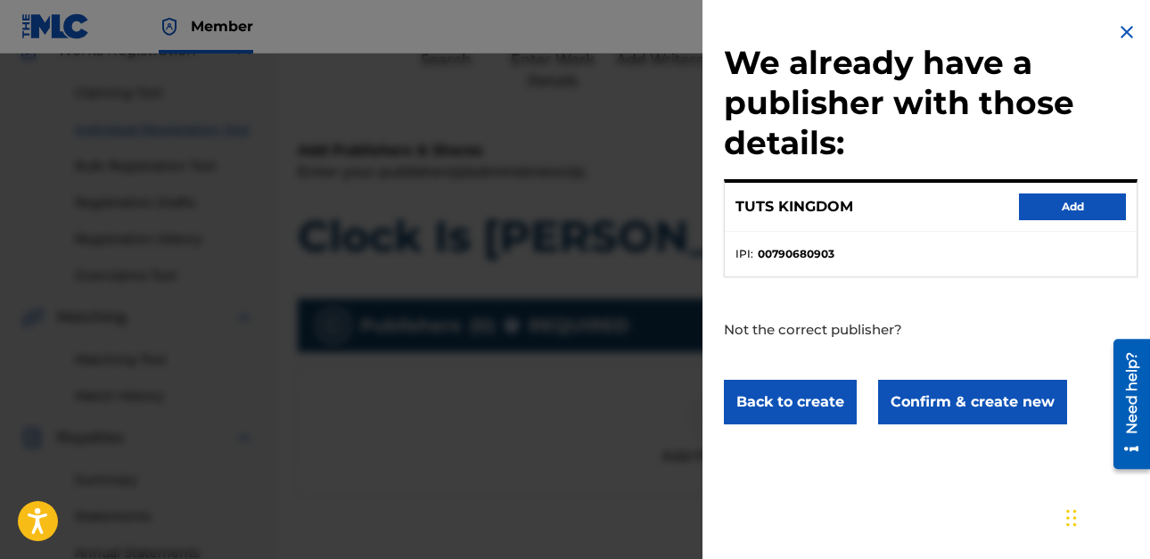
click at [999, 395] on button "Confirm & create new" at bounding box center [972, 402] width 189 height 45
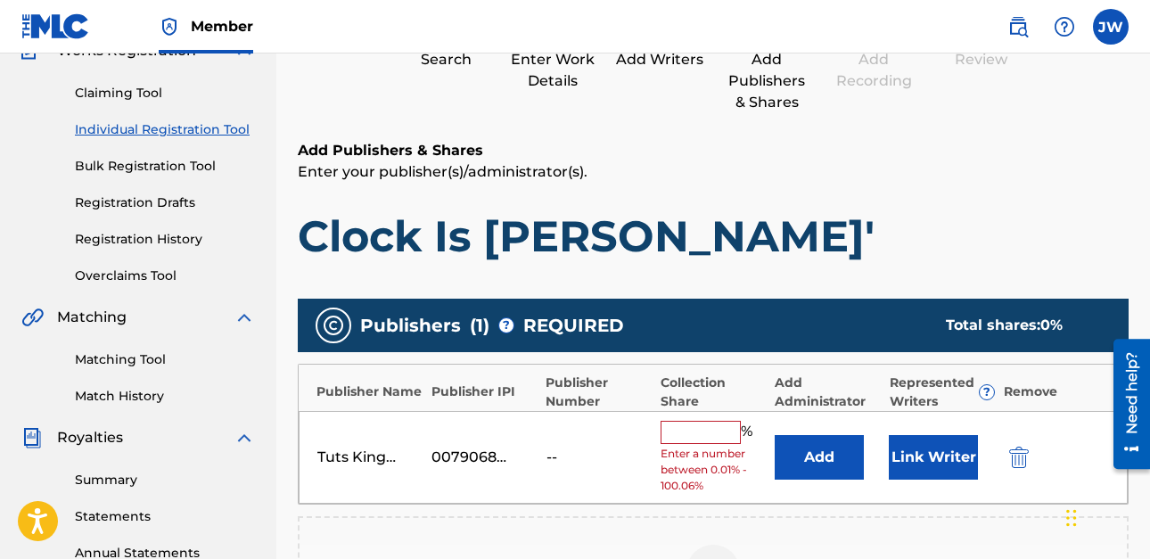
click at [686, 432] on input "text" at bounding box center [701, 432] width 80 height 23
type input "100"
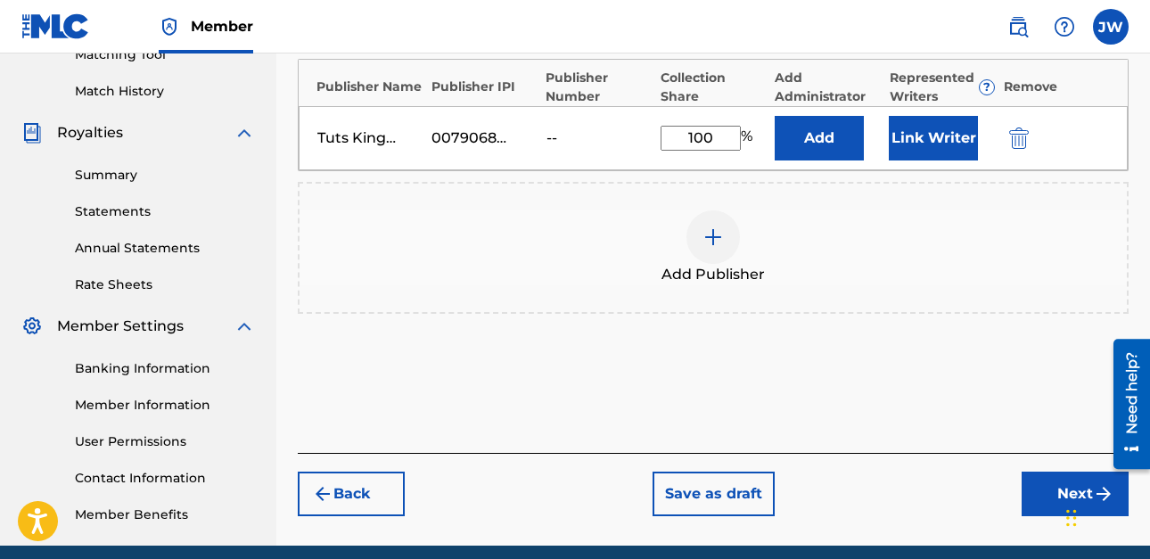
scroll to position [547, 0]
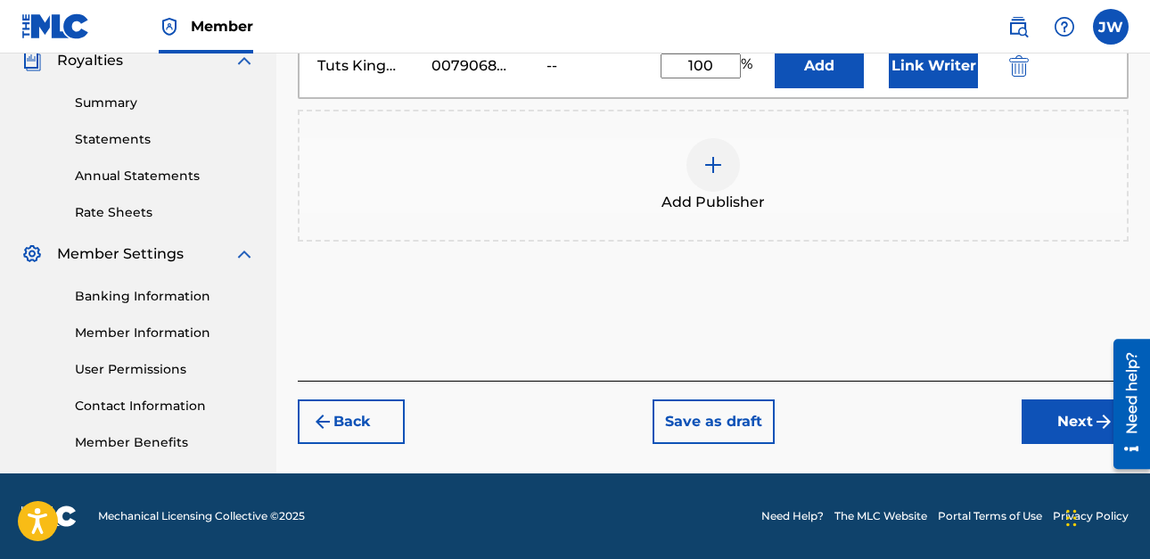
click at [1093, 424] on img "submit" at bounding box center [1103, 421] width 21 height 21
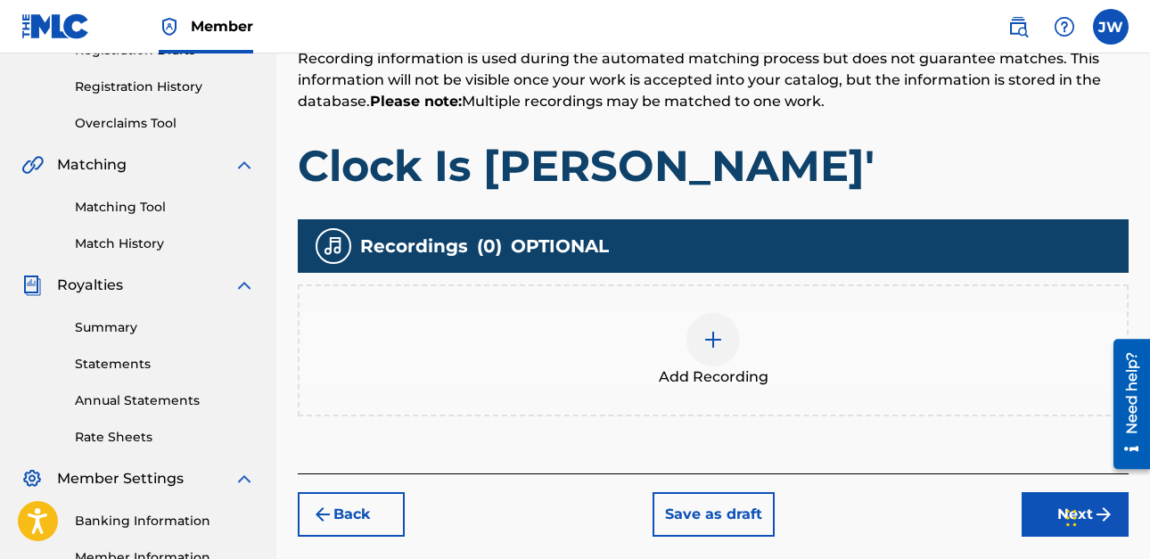
scroll to position [348, 0]
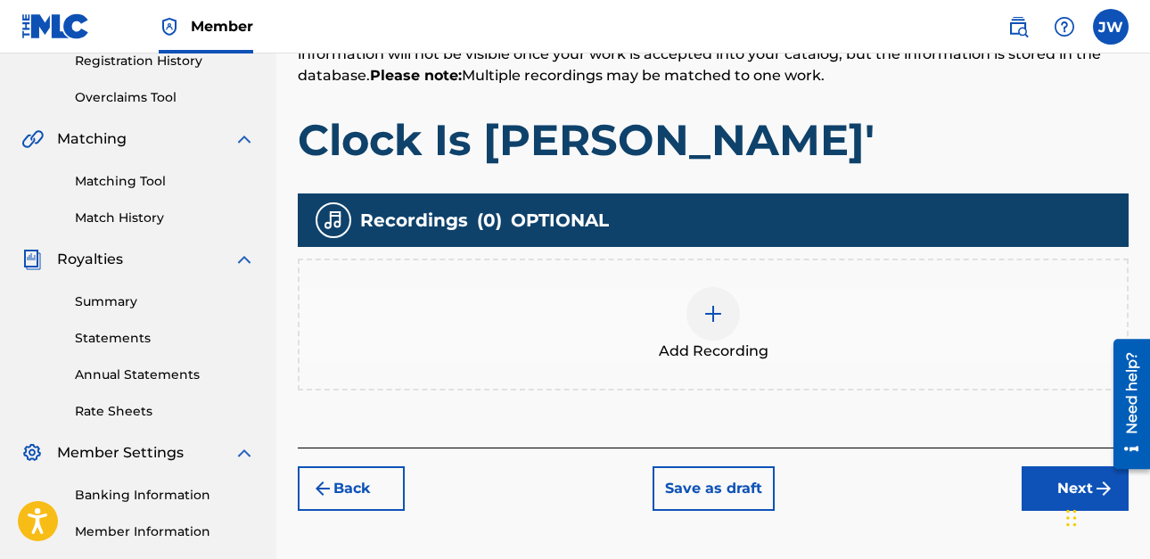
click at [718, 337] on div at bounding box center [712, 313] width 53 height 53
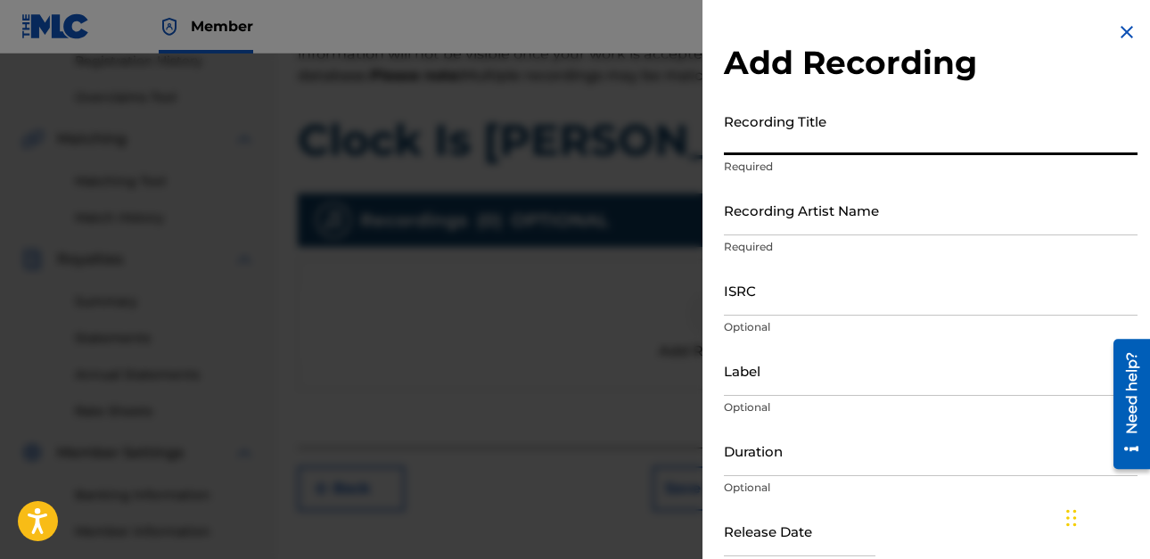
click at [856, 132] on input "Recording Title" at bounding box center [931, 129] width 414 height 51
click at [829, 186] on input "Recording Artist Name" at bounding box center [931, 210] width 414 height 51
type input "Clock Is [PERSON_NAME]'"
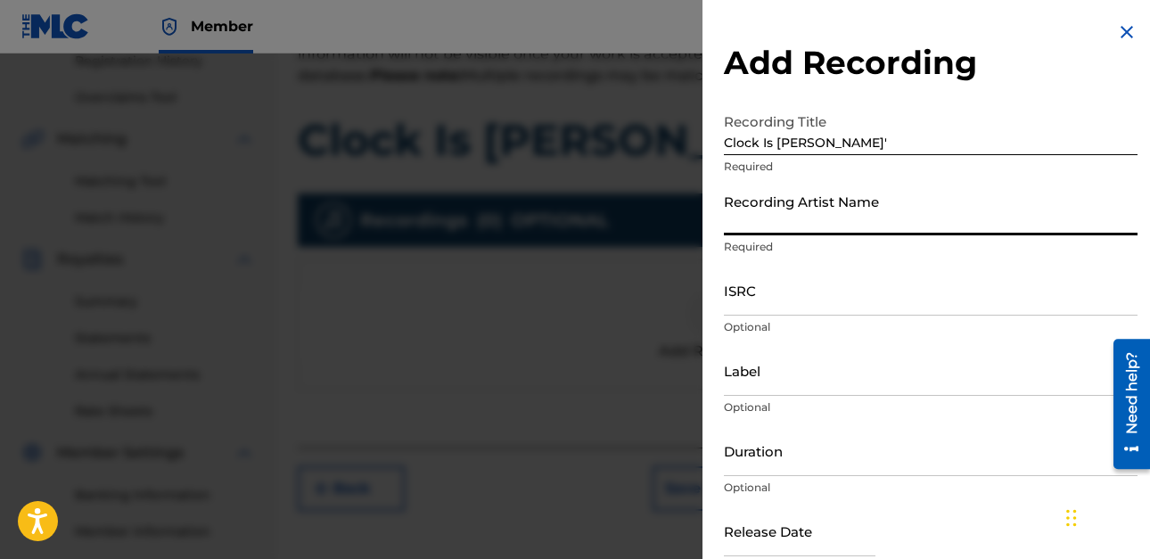
click at [864, 217] on input "Recording Artist Name" at bounding box center [931, 210] width 414 height 51
type input "Royatee"
type input "Sannp Music"
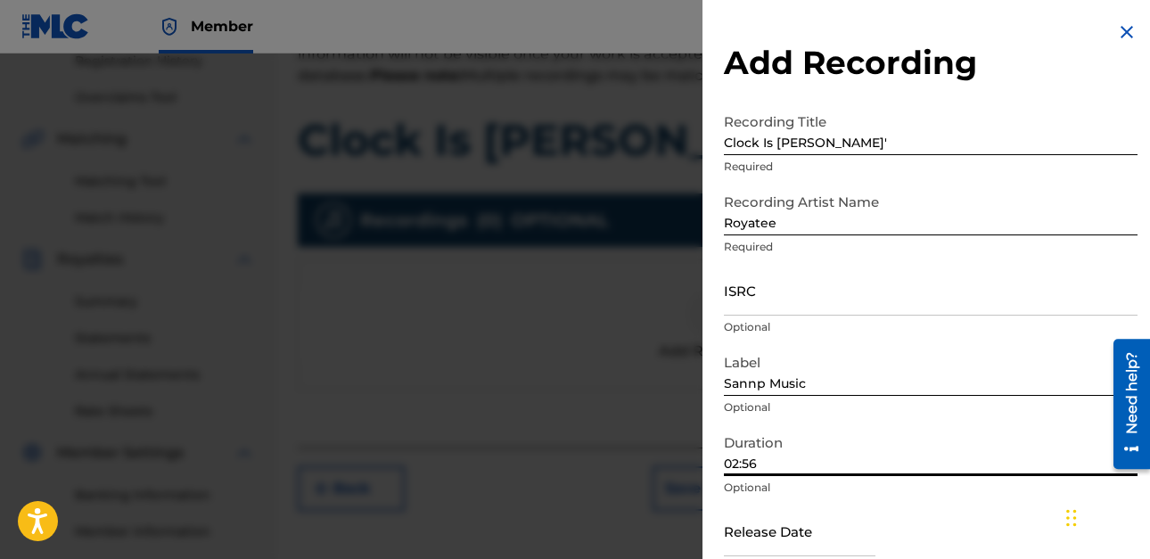
drag, startPoint x: 769, startPoint y: 461, endPoint x: 752, endPoint y: 447, distance: 22.1
click at [746, 448] on input "02:56" at bounding box center [931, 450] width 414 height 51
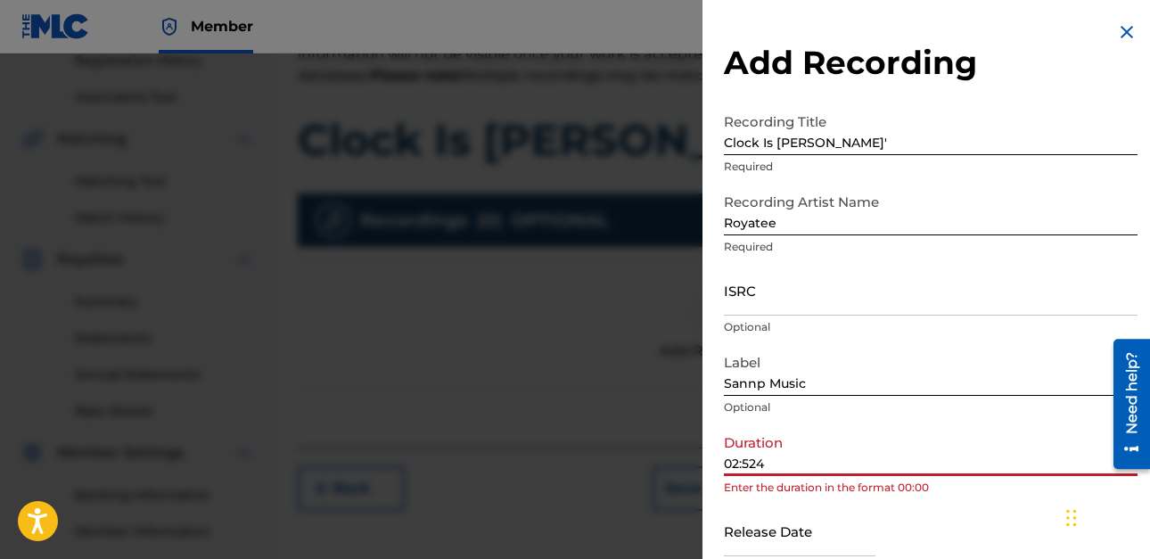
drag, startPoint x: 769, startPoint y: 460, endPoint x: 751, endPoint y: 457, distance: 18.9
click at [745, 453] on input "02:524" at bounding box center [931, 450] width 414 height 51
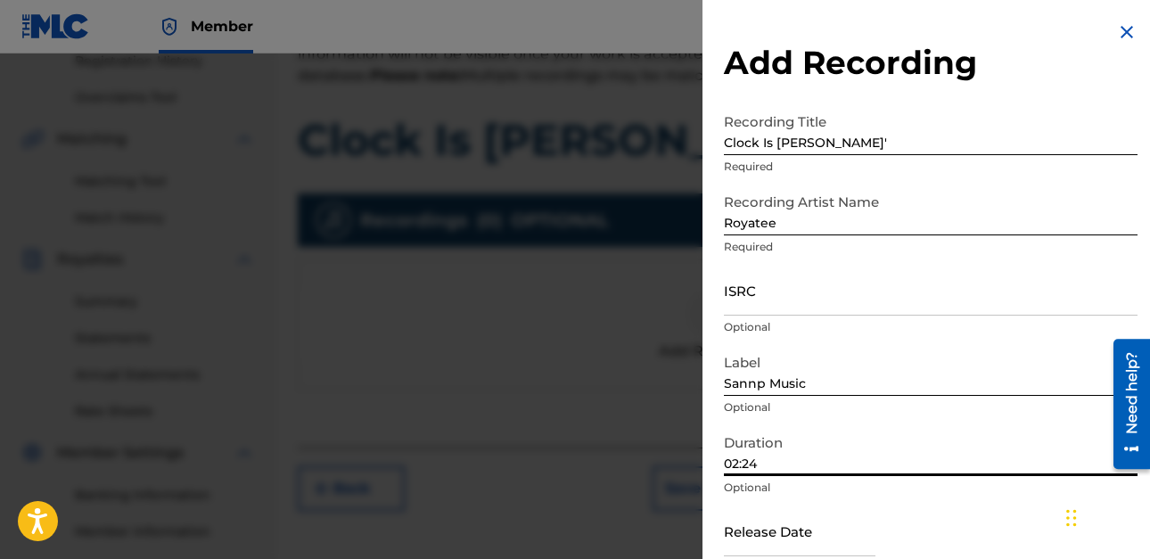
click at [740, 458] on input "02:24" at bounding box center [931, 450] width 414 height 51
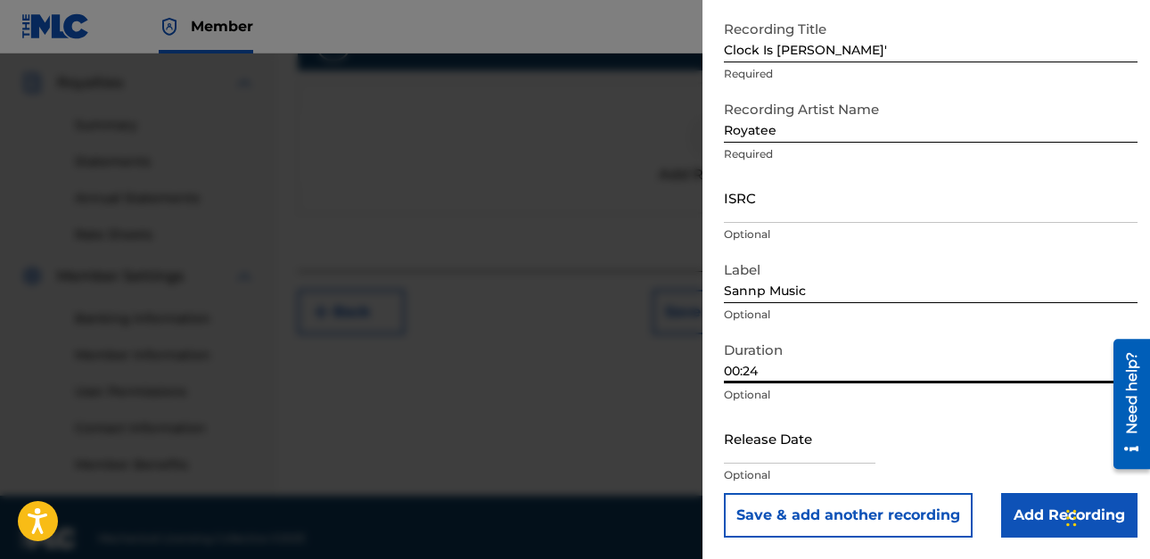
scroll to position [547, 0]
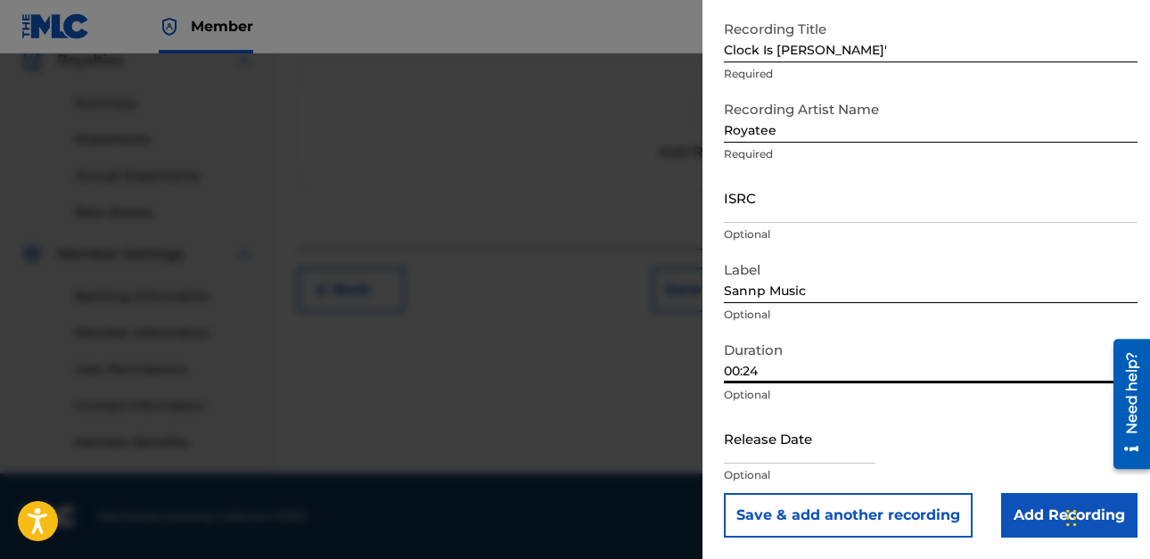
type input "00:24"
click at [890, 522] on button "Save & add another recording" at bounding box center [848, 515] width 249 height 45
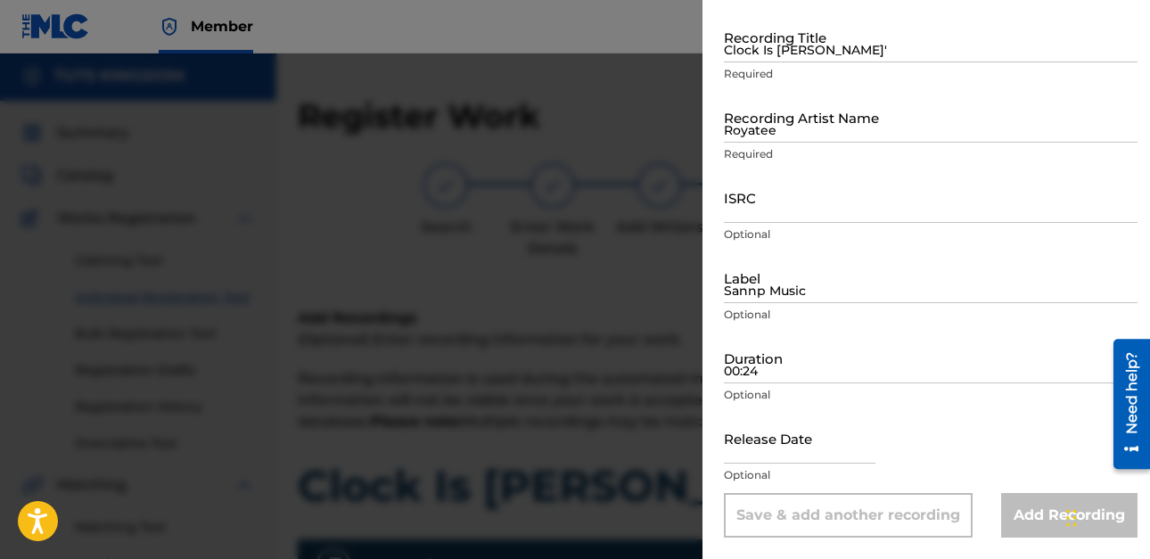
scroll to position [0, 0]
click at [561, 296] on div at bounding box center [575, 332] width 1150 height 559
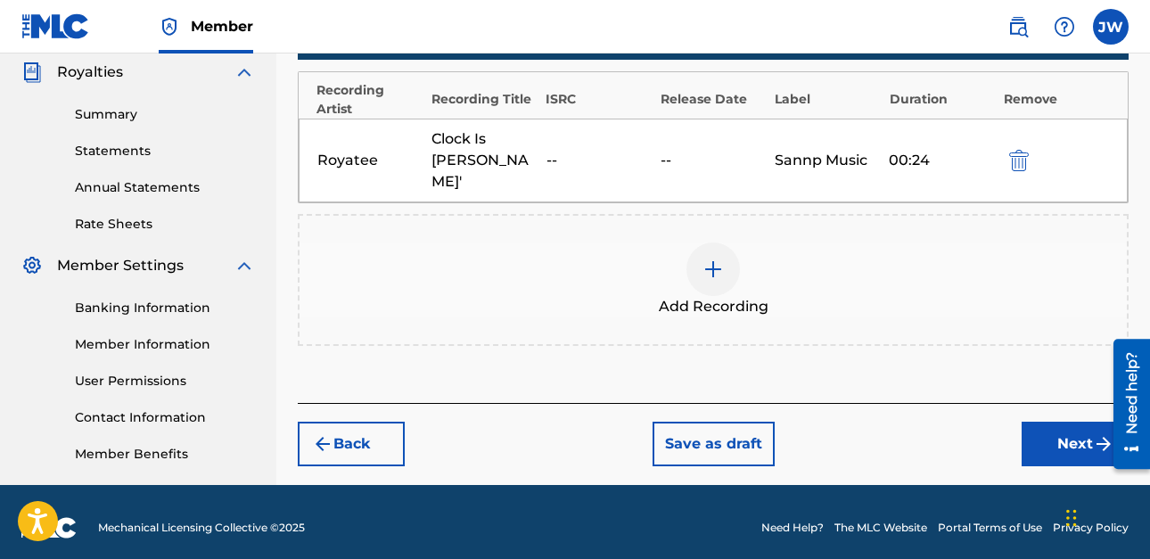
scroll to position [547, 0]
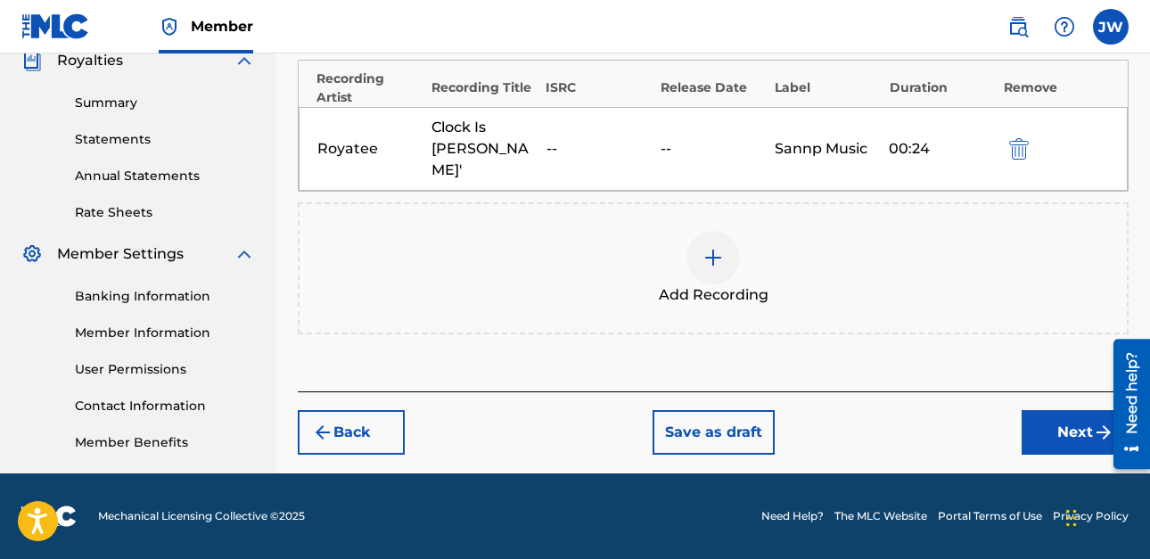
click at [1058, 410] on button "Next" at bounding box center [1075, 432] width 107 height 45
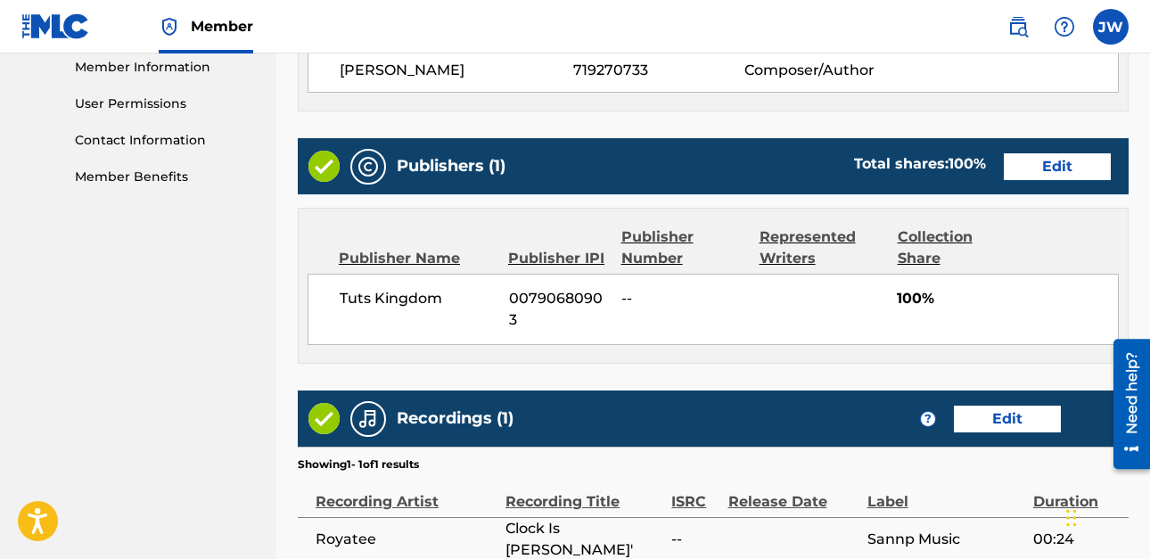
scroll to position [991, 0]
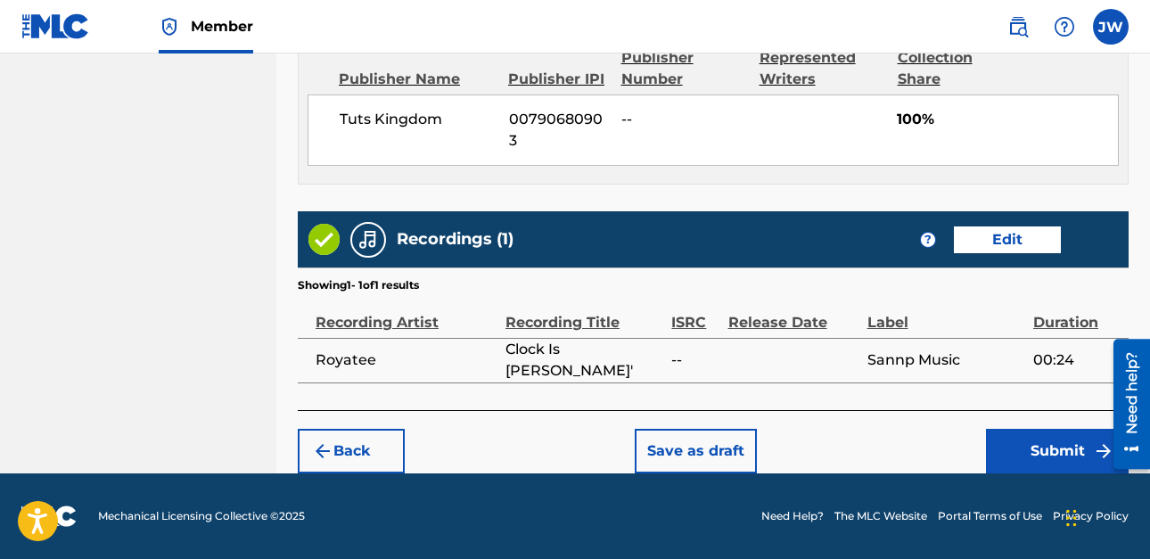
click at [694, 451] on button "Save as draft" at bounding box center [696, 451] width 122 height 45
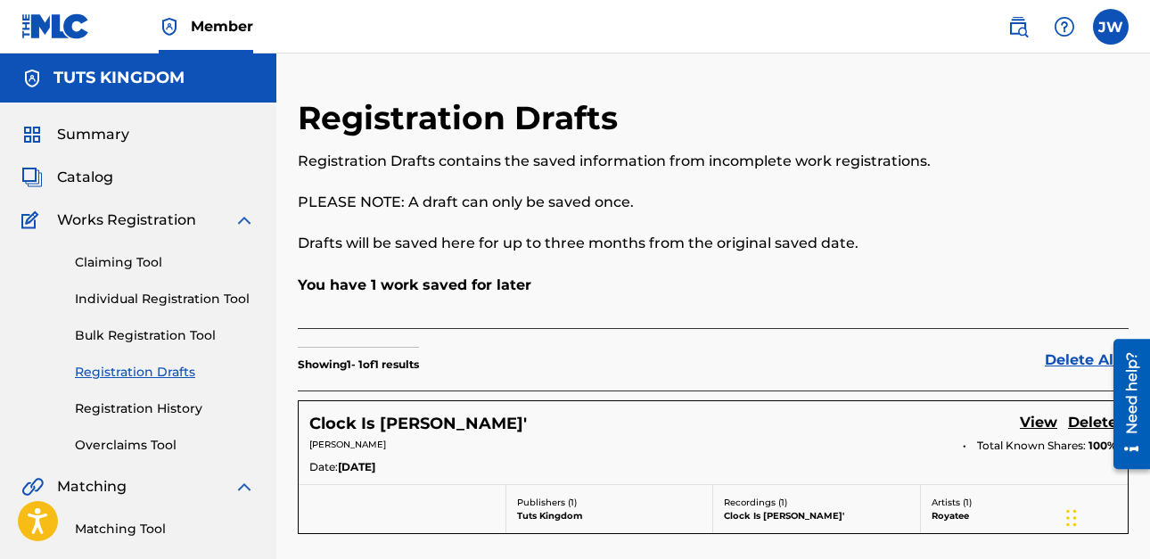
click at [1118, 28] on label at bounding box center [1111, 27] width 36 height 36
click at [1111, 27] on input "[PERSON_NAME] [PERSON_NAME] [EMAIL_ADDRESS][DOMAIN_NAME] Notification Preferenc…" at bounding box center [1111, 27] width 0 height 0
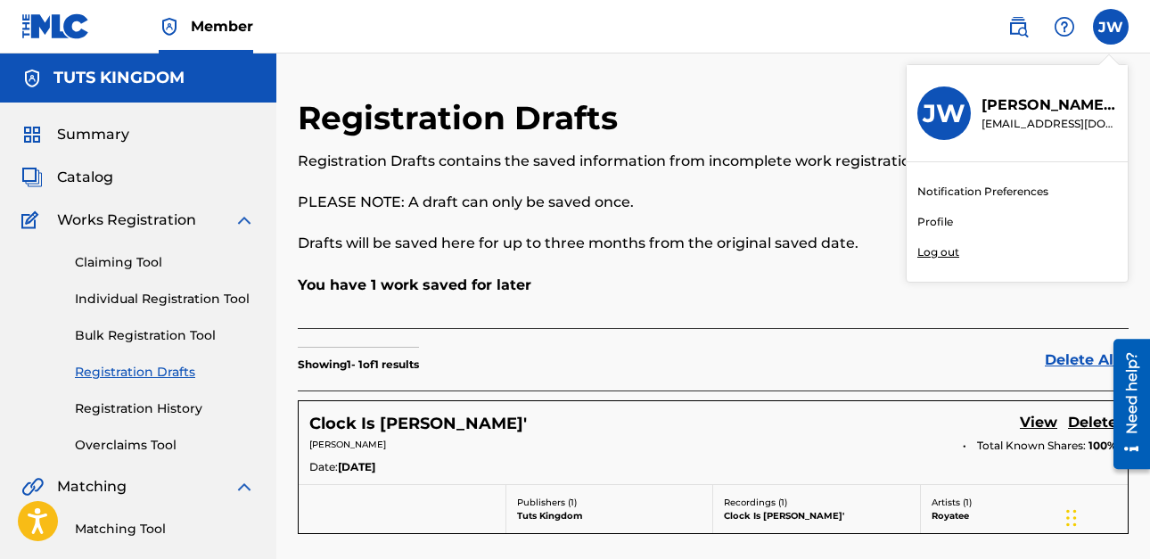
click at [948, 253] on p "Log out" at bounding box center [938, 252] width 42 height 16
click at [1111, 27] on input "[PERSON_NAME] [PERSON_NAME] [EMAIL_ADDRESS][DOMAIN_NAME] Notification Preferenc…" at bounding box center [1111, 27] width 0 height 0
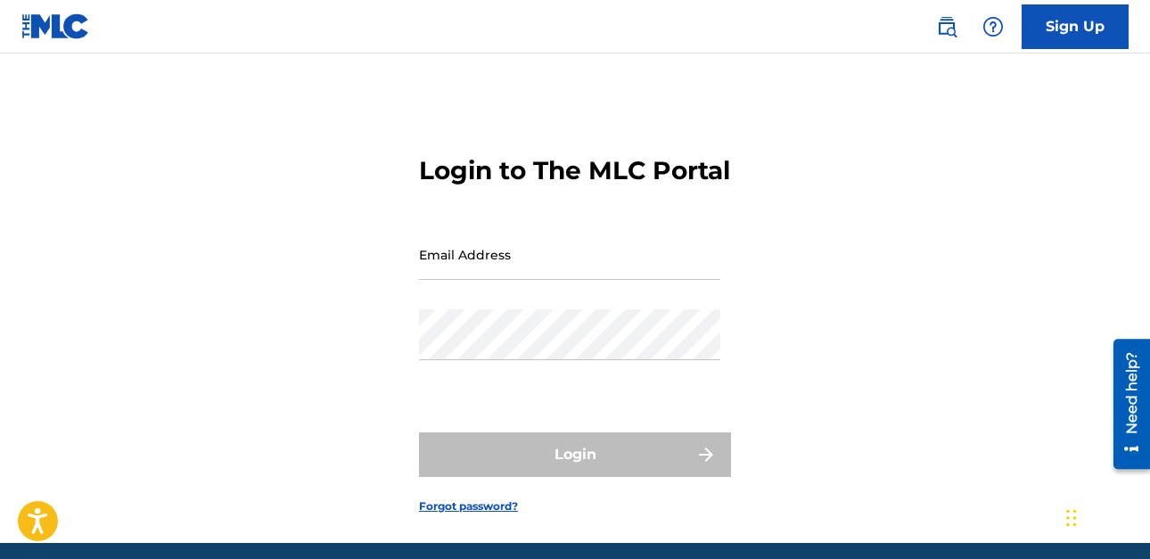
type input "[EMAIL_ADDRESS][DOMAIN_NAME]"
